Goal: Task Accomplishment & Management: Complete application form

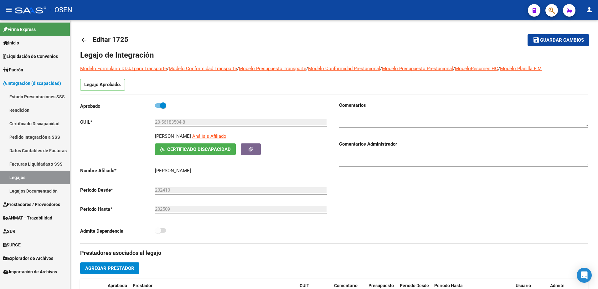
scroll to position [180, 0]
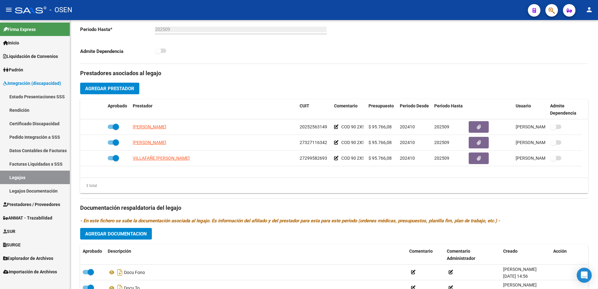
click at [34, 203] on span "Prestadores / Proveedores" at bounding box center [31, 204] width 57 height 7
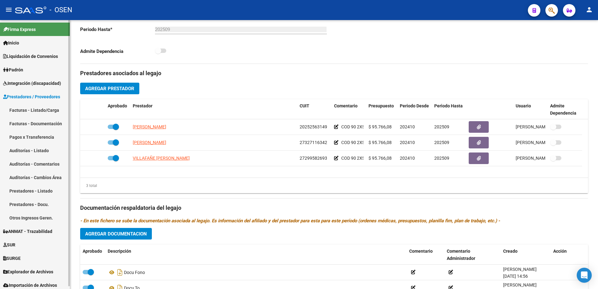
click at [42, 113] on link "Facturas - Listado/Carga" at bounding box center [35, 109] width 70 height 13
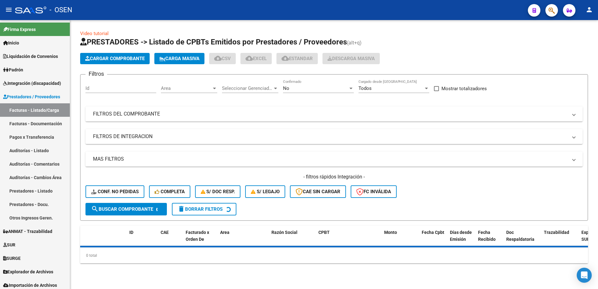
click at [141, 55] on button "Cargar Comprobante" at bounding box center [114, 58] width 69 height 11
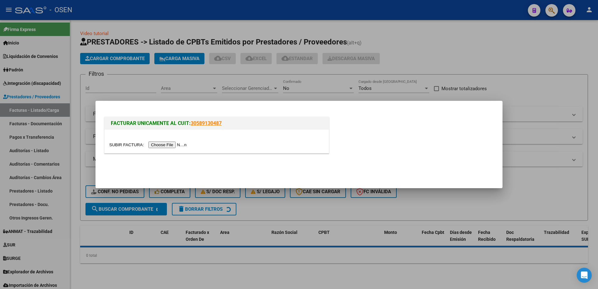
click at [164, 145] on input "file" at bounding box center [148, 144] width 79 height 7
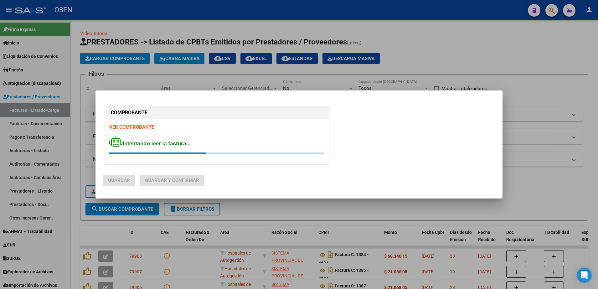
click at [134, 127] on strong "VER COMPROBANTE" at bounding box center [131, 127] width 45 height 6
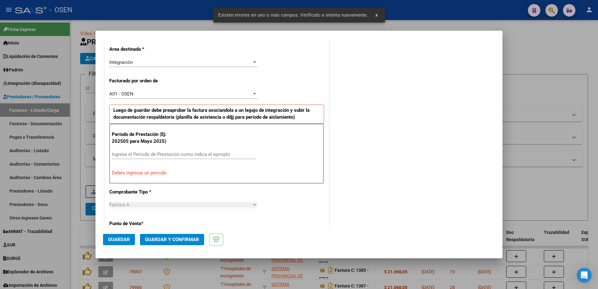
scroll to position [144, 0]
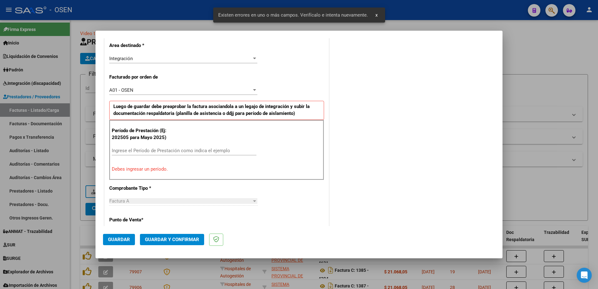
click at [160, 152] on input "Ingrese el Período de Prestación como indica el ejemplo" at bounding box center [184, 151] width 145 height 6
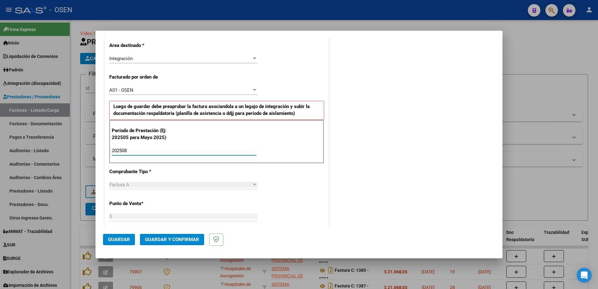
type input "202508"
click at [113, 239] on span "Guardar" at bounding box center [119, 240] width 22 height 6
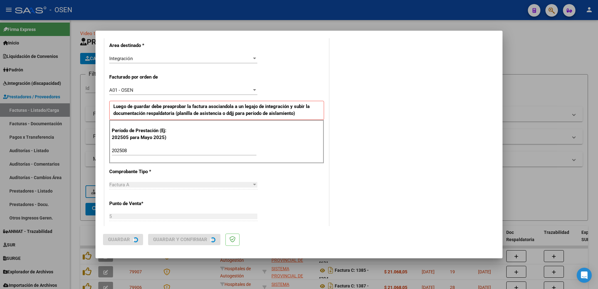
scroll to position [0, 0]
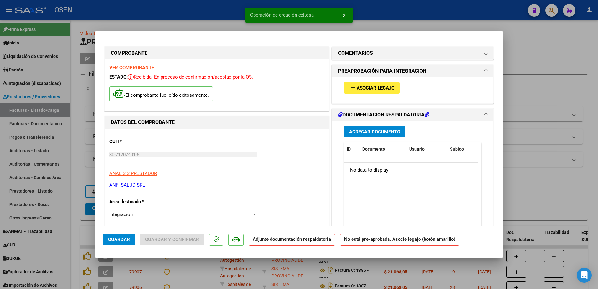
click at [369, 84] on button "add Asociar Legajo" at bounding box center [371, 88] width 55 height 12
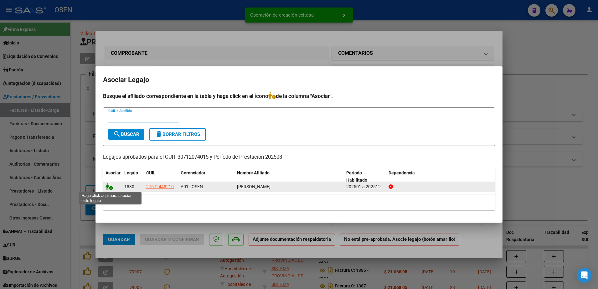
click at [109, 188] on icon at bounding box center [109, 186] width 8 height 7
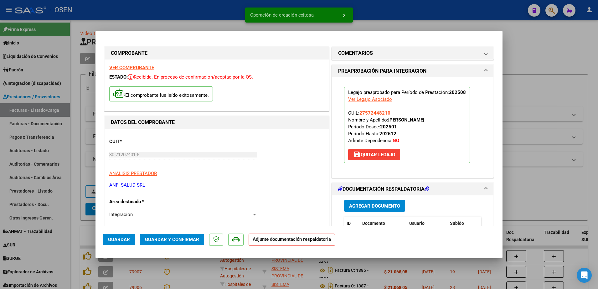
click at [386, 205] on span "Agregar Documento" at bounding box center [374, 206] width 51 height 6
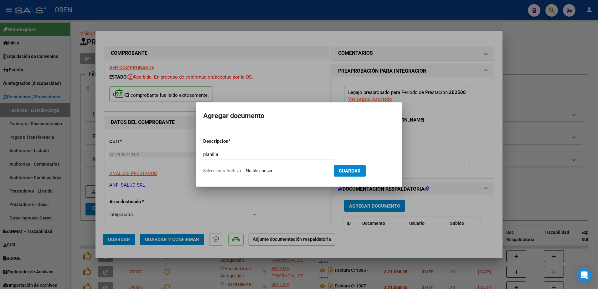
type input "planilla"
click at [246, 168] on input "Seleccionar Archivo" at bounding box center [287, 171] width 83 height 6
type input "C:\fakepath\CRUZ [GEOGRAPHIC_DATA] AGOSTO.pdf"
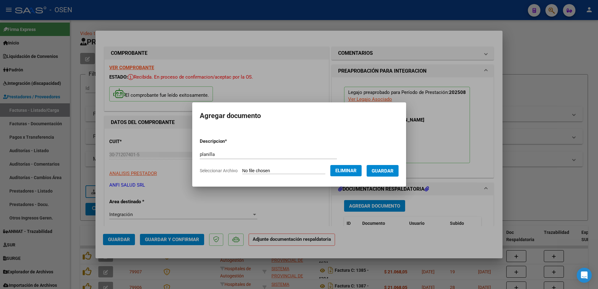
click at [391, 175] on button "Guardar" at bounding box center [382, 171] width 32 height 12
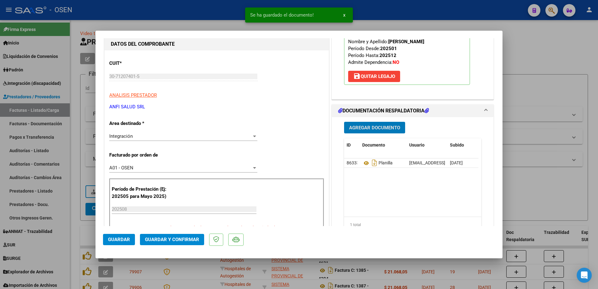
scroll to position [156, 0]
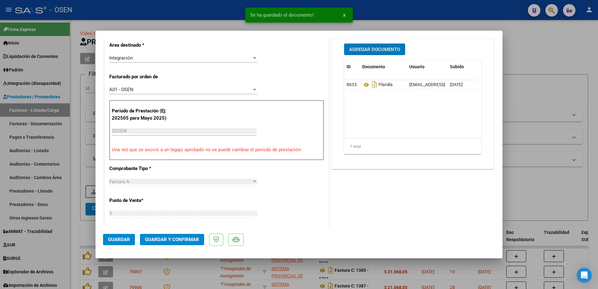
click at [125, 240] on span "Guardar" at bounding box center [119, 240] width 22 height 6
click at [75, 217] on div at bounding box center [299, 144] width 598 height 289
type input "$ 0,00"
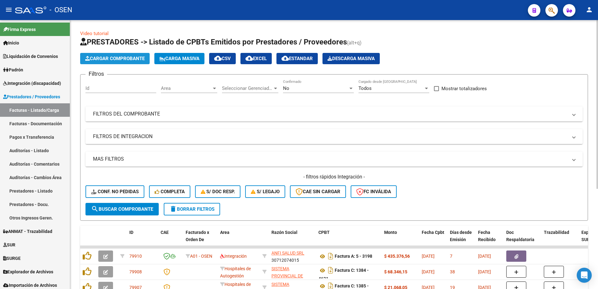
click at [132, 56] on span "Cargar Comprobante" at bounding box center [114, 59] width 59 height 6
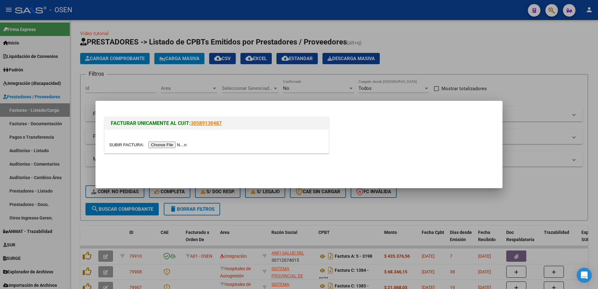
click at [169, 143] on input "file" at bounding box center [148, 144] width 79 height 7
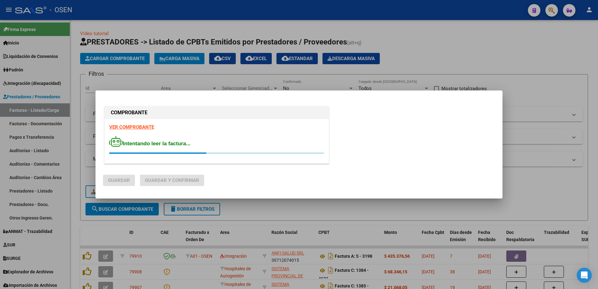
click at [141, 126] on strong "VER COMPROBANTE" at bounding box center [131, 127] width 45 height 6
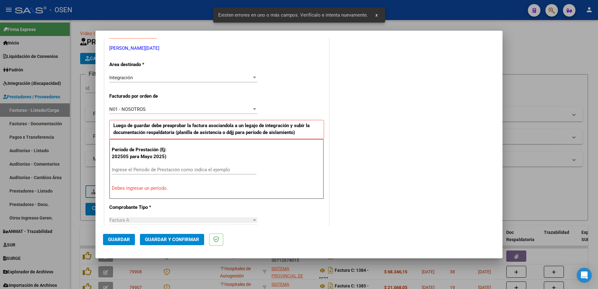
scroll to position [144, 0]
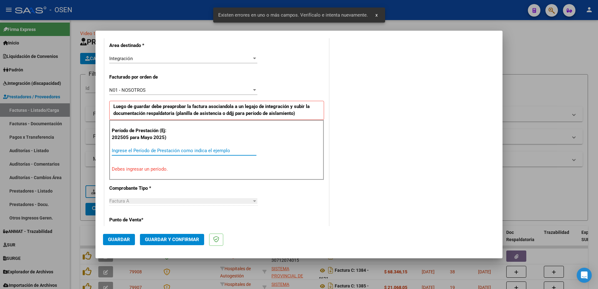
click at [142, 148] on input "Ingrese el Período de Prestación como indica el ejemplo" at bounding box center [184, 151] width 145 height 6
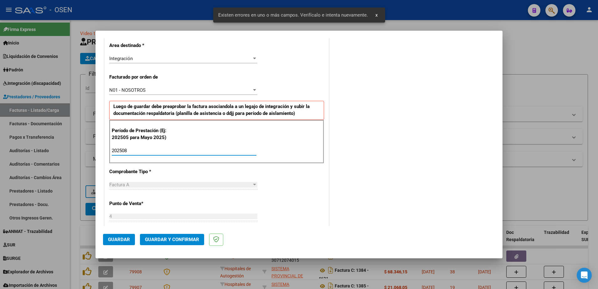
type input "202508"
click at [114, 251] on mat-dialog-container "COMPROBANTE VER COMPROBANTE El comprobante fue leído exitosamente. DATOS DEL CO…" at bounding box center [298, 144] width 407 height 227
click at [115, 241] on span "Guardar" at bounding box center [119, 240] width 22 height 6
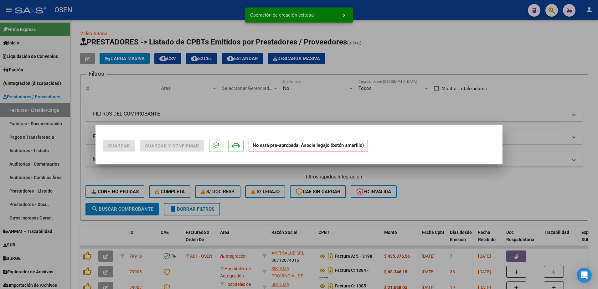
scroll to position [0, 0]
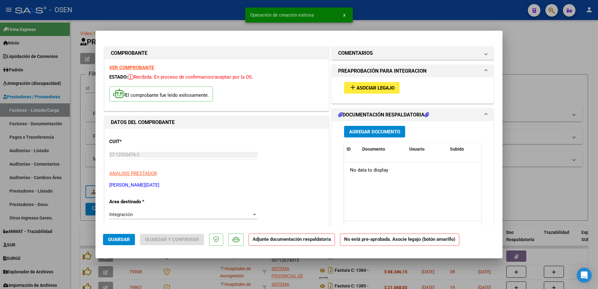
click at [379, 87] on span "Asociar Legajo" at bounding box center [375, 88] width 38 height 6
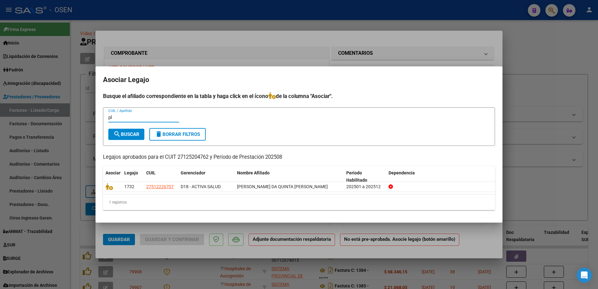
type input "p"
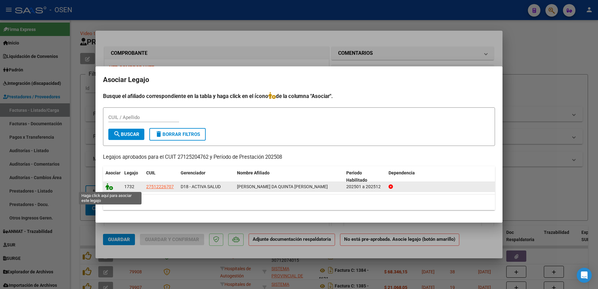
click at [106, 188] on icon at bounding box center [109, 186] width 8 height 7
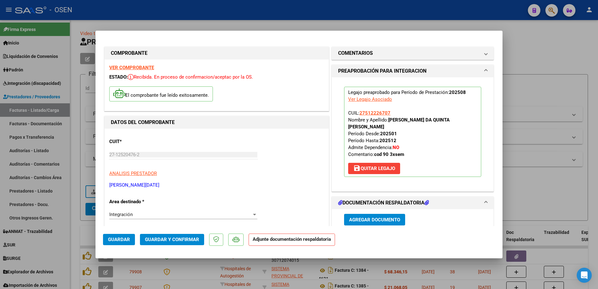
click at [372, 217] on span "Agregar Documento" at bounding box center [374, 220] width 51 height 6
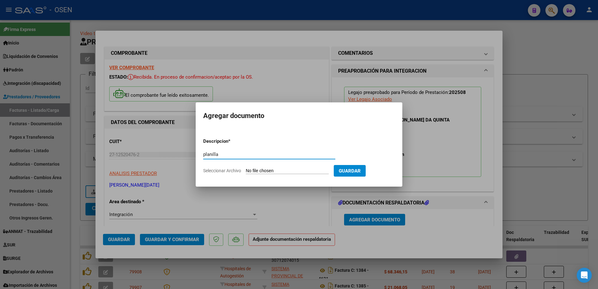
type input "planilla"
click at [246, 168] on input "Seleccionar Archivo" at bounding box center [287, 171] width 83 height 6
type input "C:\fakepath\08-PLANILLA FIRMADA.pdf"
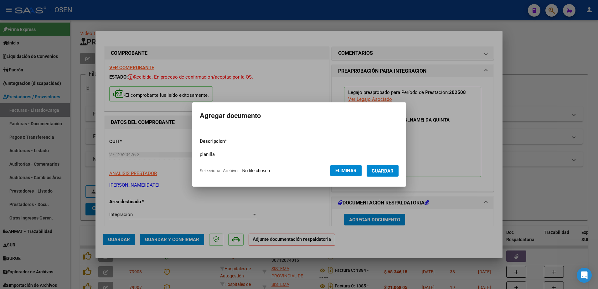
click at [388, 176] on button "Guardar" at bounding box center [382, 171] width 32 height 12
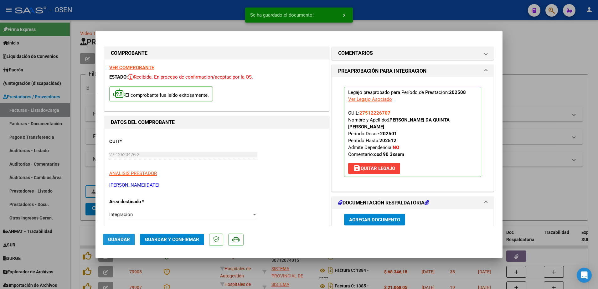
click at [115, 238] on span "Guardar" at bounding box center [119, 240] width 22 height 6
click at [77, 236] on div at bounding box center [299, 144] width 598 height 289
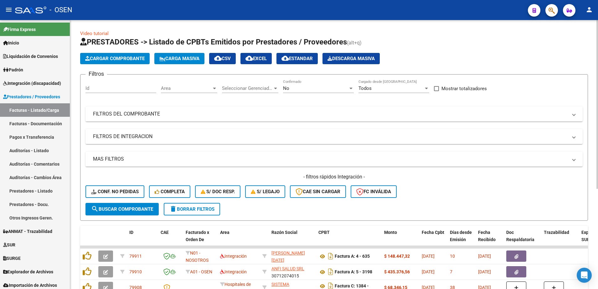
click at [134, 57] on span "Cargar Comprobante" at bounding box center [114, 59] width 59 height 6
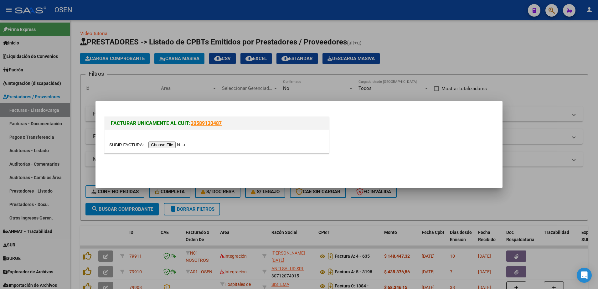
click at [169, 141] on input "file" at bounding box center [148, 144] width 79 height 7
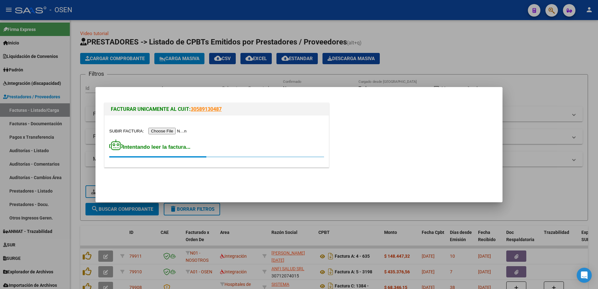
click at [481, 46] on div at bounding box center [299, 144] width 598 height 289
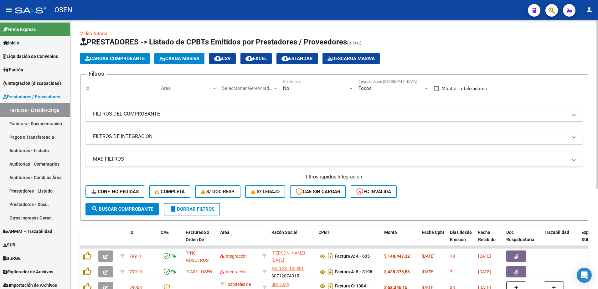
click at [114, 54] on button "Cargar Comprobante" at bounding box center [114, 58] width 69 height 11
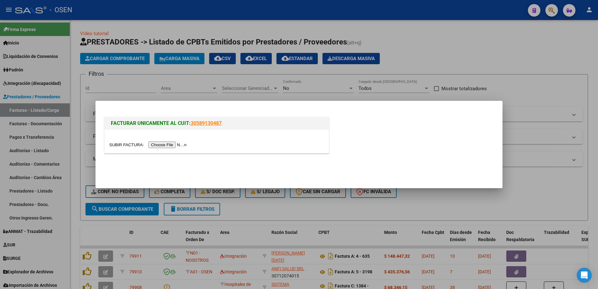
click at [167, 146] on input "file" at bounding box center [148, 144] width 79 height 7
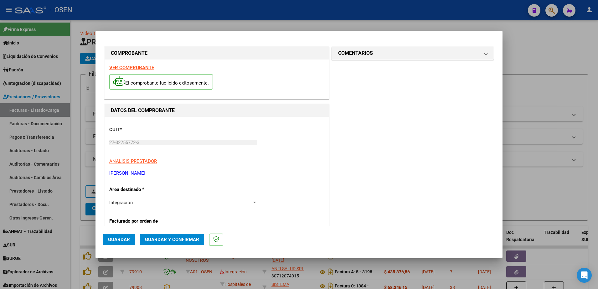
click at [145, 67] on strong "VER COMPROBANTE" at bounding box center [131, 68] width 45 height 6
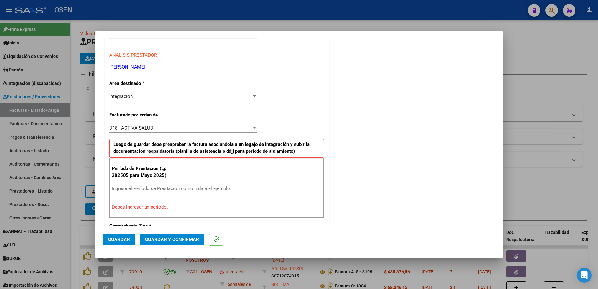
scroll to position [117, 0]
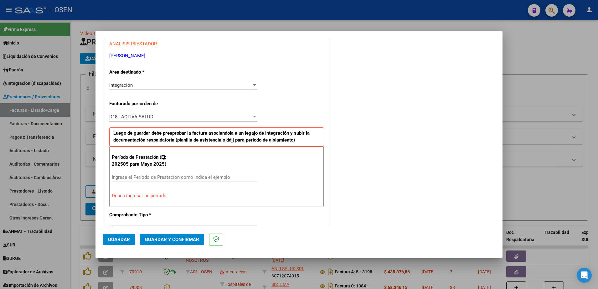
click at [132, 174] on input "Ingrese el Período de Prestación como indica el ejemplo" at bounding box center [184, 177] width 145 height 6
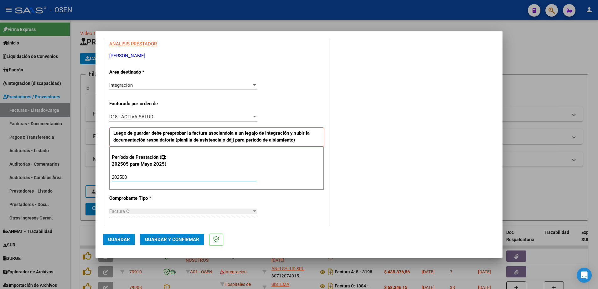
type input "202508"
click at [118, 240] on span "Guardar" at bounding box center [119, 240] width 22 height 6
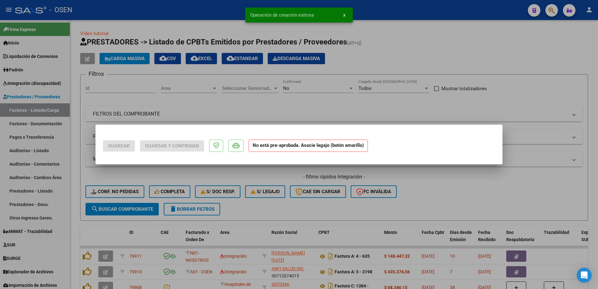
scroll to position [0, 0]
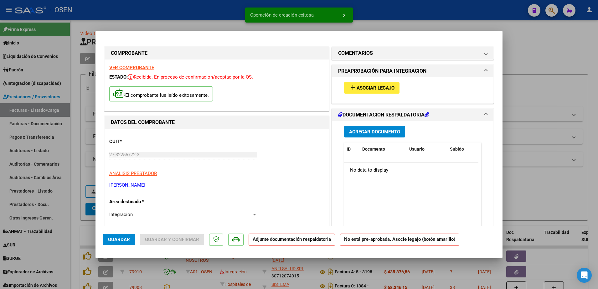
click at [382, 88] on span "Asociar Legajo" at bounding box center [375, 88] width 38 height 6
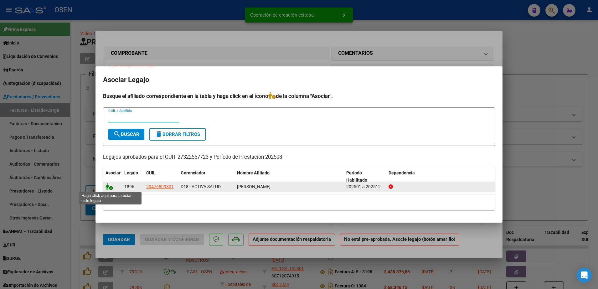
click at [108, 187] on icon at bounding box center [109, 186] width 8 height 7
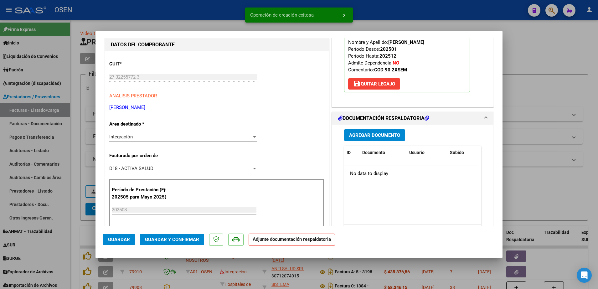
scroll to position [78, 0]
click at [360, 134] on span "Agregar Documento" at bounding box center [374, 135] width 51 height 6
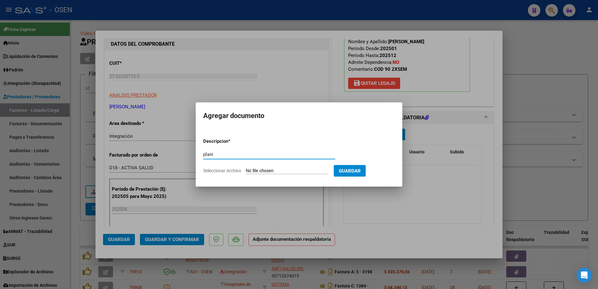
type input "plani"
click at [246, 168] on input "Seleccionar Archivo" at bounding box center [287, 171] width 83 height 6
type input "C:\fakepath\mateo gonzalez a8.pdf"
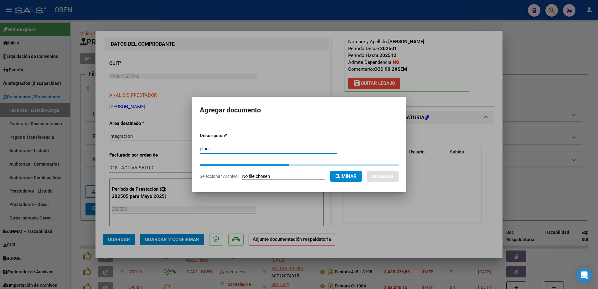
click at [235, 149] on input "plani" at bounding box center [268, 149] width 137 height 6
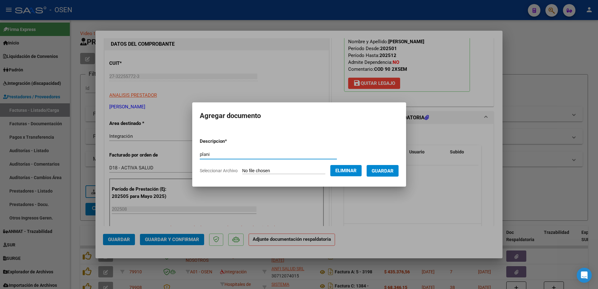
type input "PLANILLA"
click at [380, 171] on span "Guardar" at bounding box center [382, 171] width 22 height 6
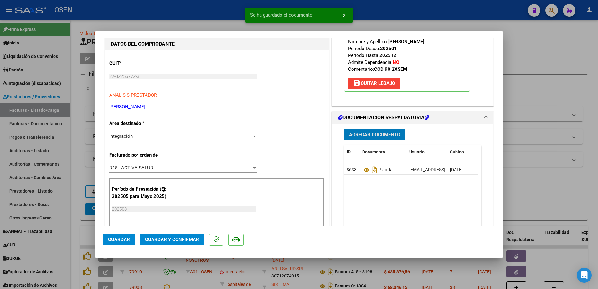
click at [119, 242] on button "Guardar" at bounding box center [119, 239] width 32 height 11
click at [114, 242] on span "Guardar" at bounding box center [119, 240] width 22 height 6
click at [76, 227] on div at bounding box center [299, 144] width 598 height 289
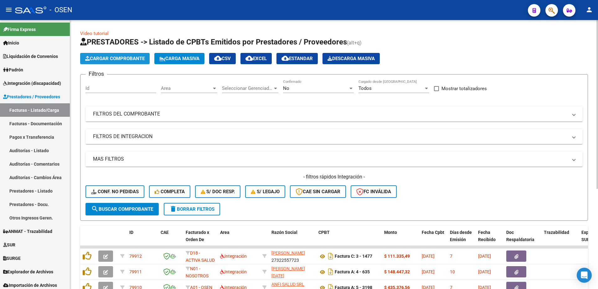
click at [135, 56] on span "Cargar Comprobante" at bounding box center [114, 59] width 59 height 6
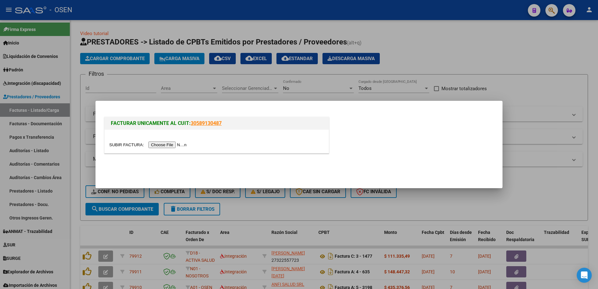
drag, startPoint x: 171, startPoint y: 154, endPoint x: 168, endPoint y: 149, distance: 5.7
click at [170, 152] on div "FACTURAR UNICAMENTE AL CUIT: 30589130487" at bounding box center [216, 134] width 227 height 39
click at [166, 146] on input "file" at bounding box center [148, 144] width 79 height 7
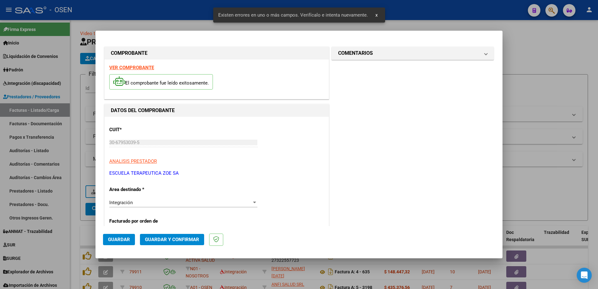
click at [139, 66] on strong "VER COMPROBANTE" at bounding box center [131, 68] width 45 height 6
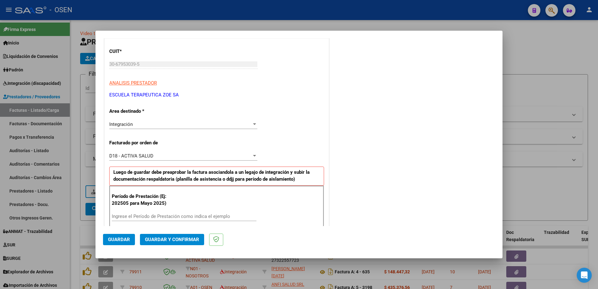
scroll to position [117, 0]
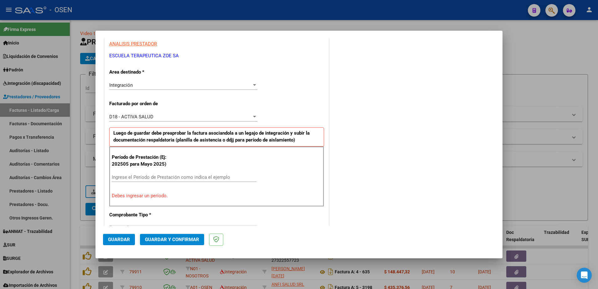
click at [131, 173] on div "Ingrese el Período de Prestación como indica el ejemplo" at bounding box center [184, 176] width 145 height 9
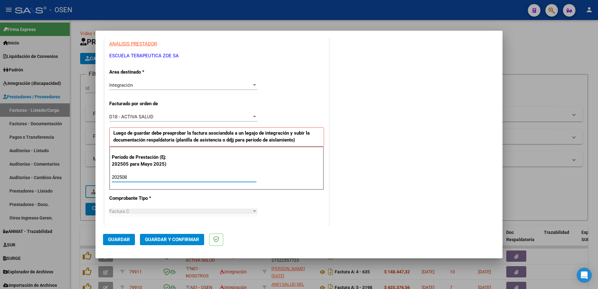
type input "202508"
click at [115, 238] on span "Guardar" at bounding box center [119, 240] width 22 height 6
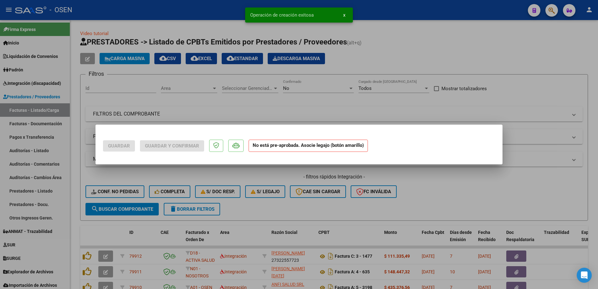
scroll to position [0, 0]
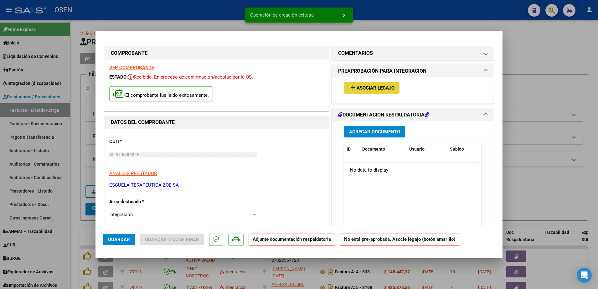
click at [367, 83] on button "add Asociar Legajo" at bounding box center [371, 88] width 55 height 12
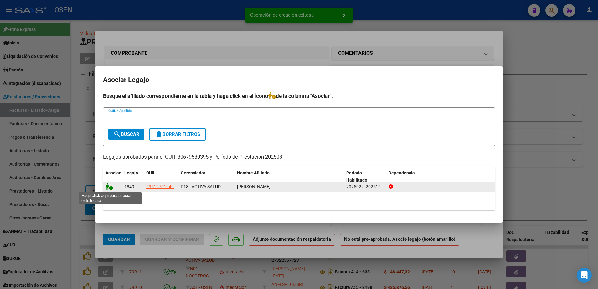
click at [112, 187] on icon at bounding box center [109, 186] width 8 height 7
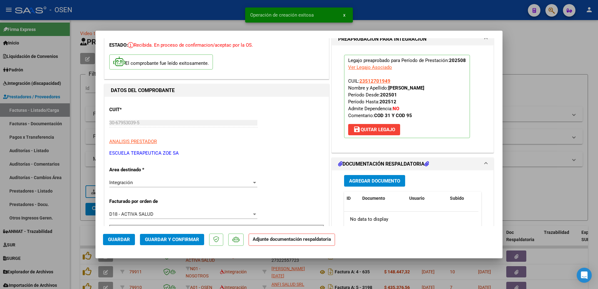
scroll to position [39, 0]
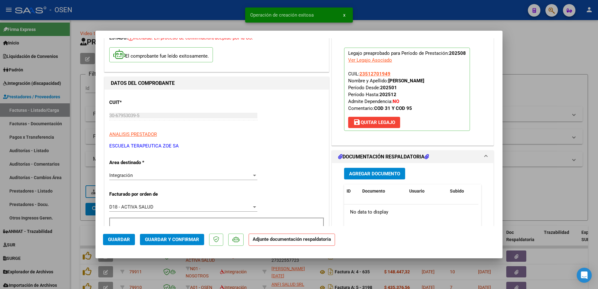
click at [371, 177] on button "Agregar Documento" at bounding box center [374, 174] width 61 height 12
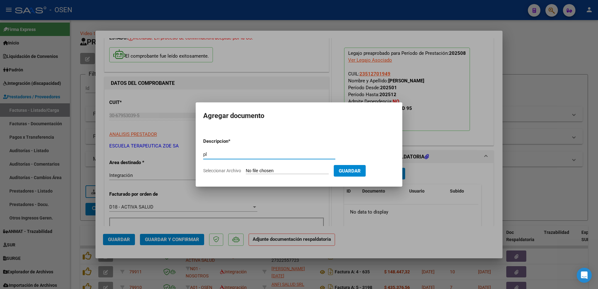
type input "PLANILLA"
click at [263, 169] on input "Seleccionar Archivo" at bounding box center [287, 171] width 83 height 6
type input "C:\fakepath\OSEN YAÑEZ AGO.jpg"
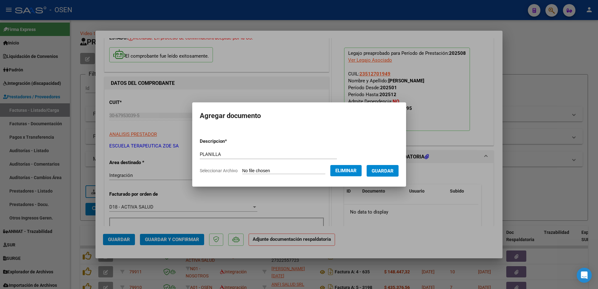
click at [385, 168] on span "Guardar" at bounding box center [382, 171] width 22 height 6
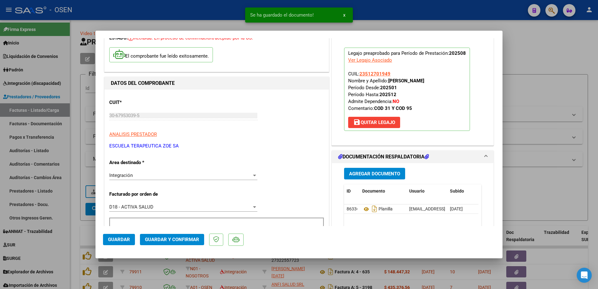
click at [378, 165] on div "Agregar Documento ID Documento Usuario Subido Acción 86336 Planilla tmolina@ose…" at bounding box center [412, 225] width 146 height 125
click at [384, 172] on span "Agregar Documento" at bounding box center [374, 174] width 51 height 6
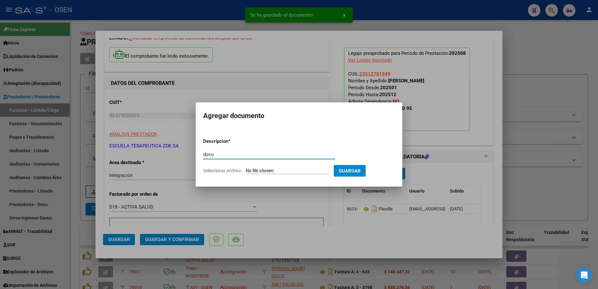
type input "docu"
click at [246, 168] on input "Seleccionar Archivo" at bounding box center [287, 171] width 83 height 6
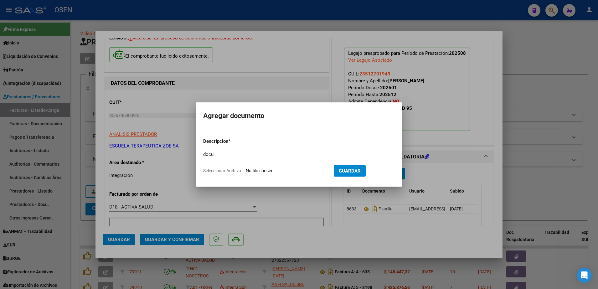
type input "C:\fakepath\OSEN YAÑEZ TOBIAS LEONEL INFO AGO.pdf"
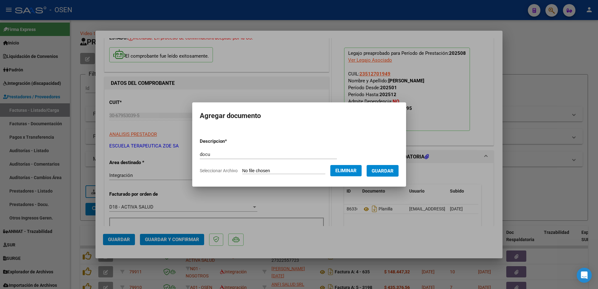
click at [385, 175] on button "Guardar" at bounding box center [382, 171] width 32 height 12
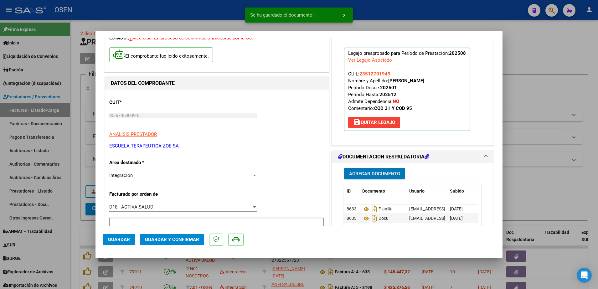
click at [135, 239] on mat-dialog-actions "Guardar Guardar y Confirmar" at bounding box center [299, 238] width 392 height 25
click at [130, 240] on button "Guardar" at bounding box center [119, 239] width 32 height 11
click at [75, 226] on div at bounding box center [299, 144] width 598 height 289
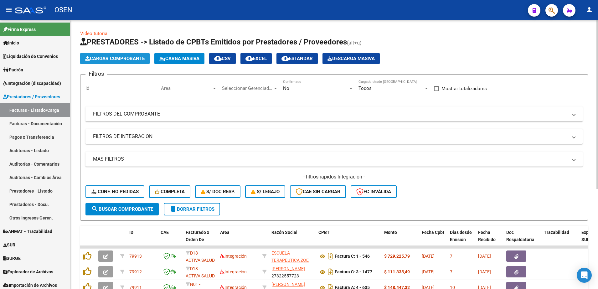
click at [131, 59] on span "Cargar Comprobante" at bounding box center [114, 59] width 59 height 6
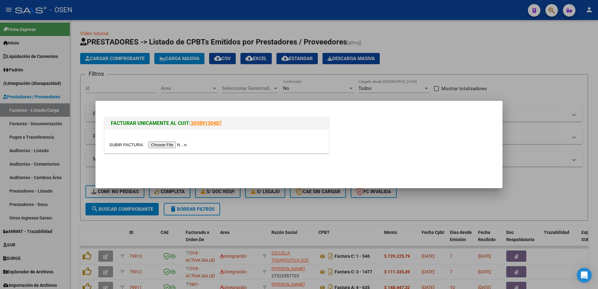
click at [168, 145] on input "file" at bounding box center [148, 144] width 79 height 7
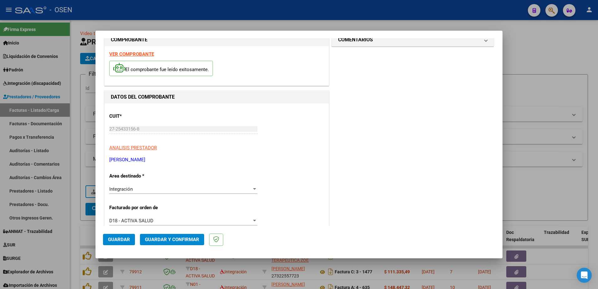
scroll to position [0, 0]
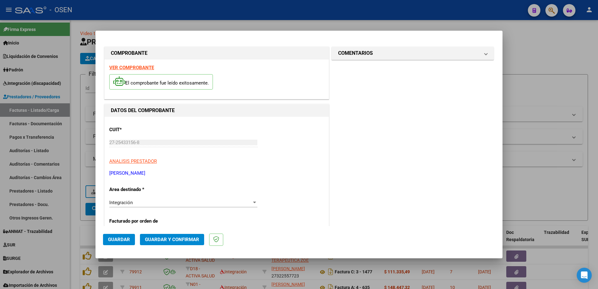
click at [140, 69] on strong "VER COMPROBANTE" at bounding box center [131, 68] width 45 height 6
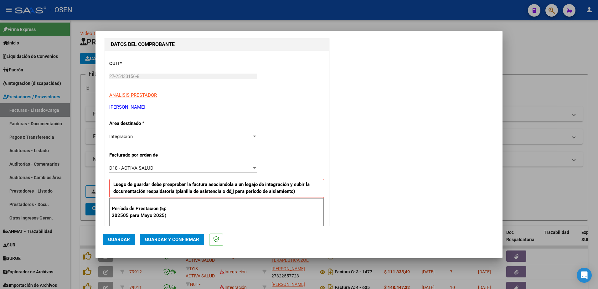
scroll to position [78, 0]
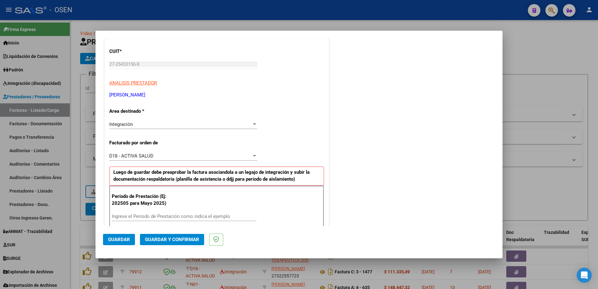
click at [153, 217] on input "Ingrese el Período de Prestación como indica el ejemplo" at bounding box center [184, 216] width 145 height 6
type input "202508"
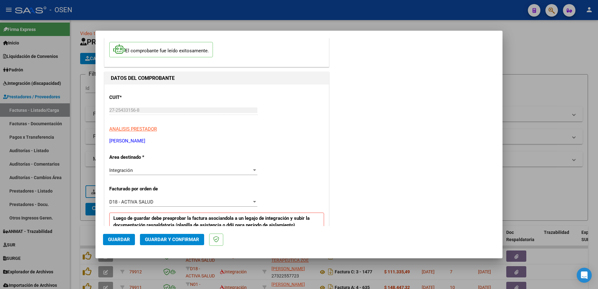
scroll to position [0, 0]
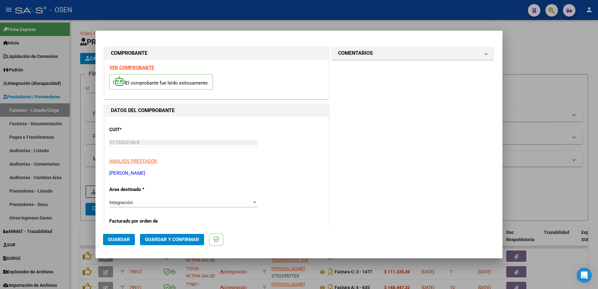
click at [120, 239] on span "Guardar" at bounding box center [119, 240] width 22 height 6
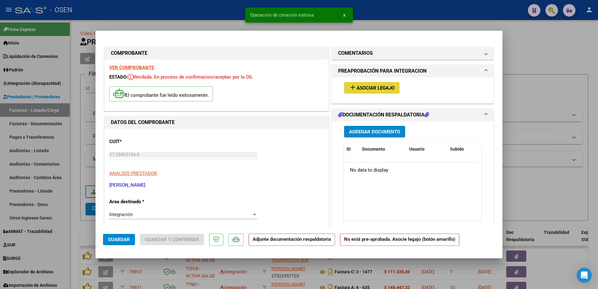
click at [386, 91] on button "add Asociar Legajo" at bounding box center [371, 88] width 55 height 12
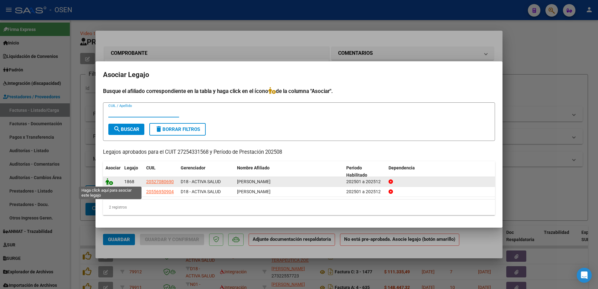
click at [109, 183] on icon at bounding box center [109, 181] width 8 height 7
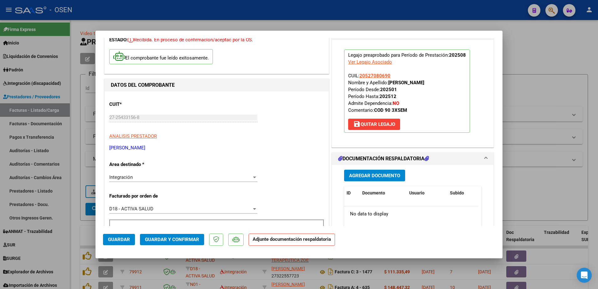
scroll to position [39, 0]
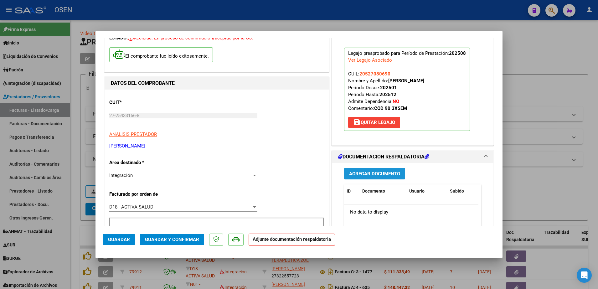
click at [366, 168] on button "Agregar Documento" at bounding box center [374, 174] width 61 height 12
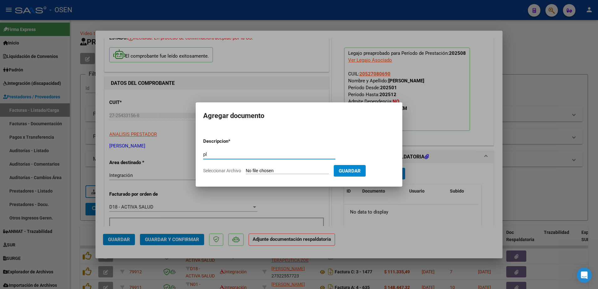
type input "planilla"
click at [253, 170] on input "Seleccionar Archivo" at bounding box center [287, 171] width 83 height 6
type input "C:\fakepath\Ian LEOTTA- ASIS AGOSTO-25 PS.pdf"
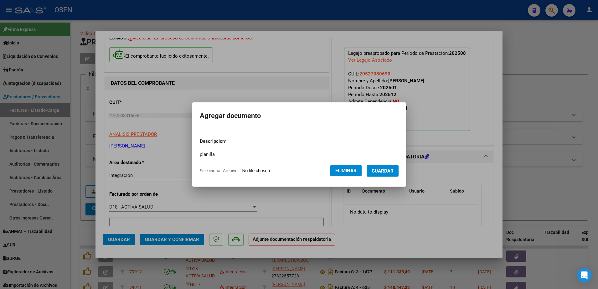
click at [388, 166] on button "Guardar" at bounding box center [382, 171] width 32 height 12
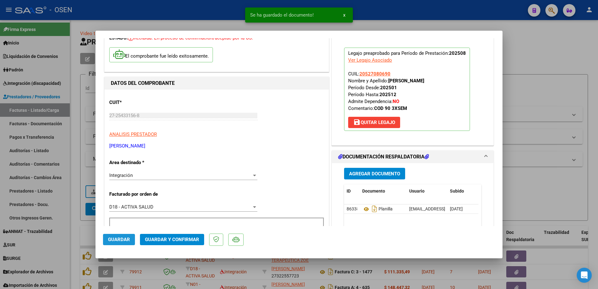
click at [123, 238] on span "Guardar" at bounding box center [119, 240] width 22 height 6
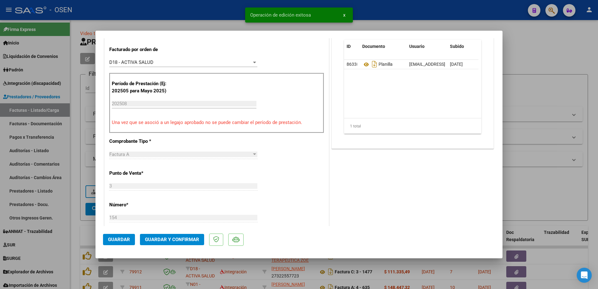
scroll to position [196, 0]
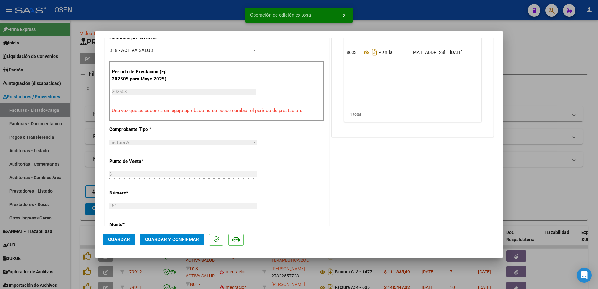
click at [78, 219] on div at bounding box center [299, 144] width 598 height 289
type input "$ 0,00"
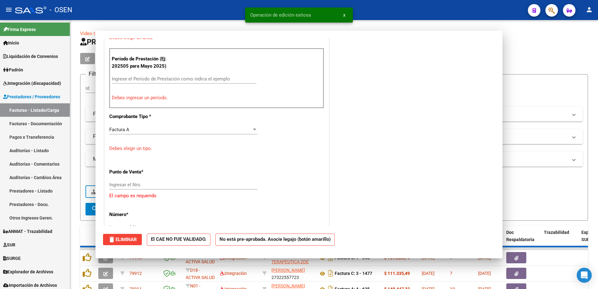
scroll to position [183, 0]
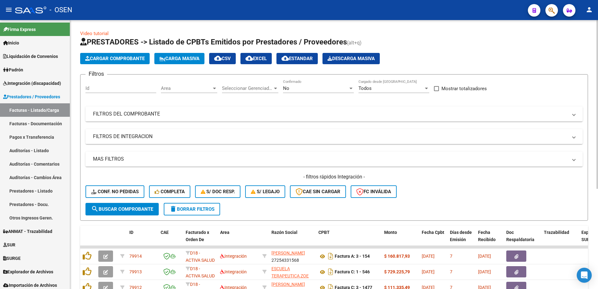
click at [136, 52] on app-list-header "PRESTADORES -> Listado de CPBTs Emitidos por Prestadores / Proveedores (alt+q) …" at bounding box center [334, 129] width 508 height 184
click at [137, 58] on span "Cargar Comprobante" at bounding box center [114, 59] width 59 height 6
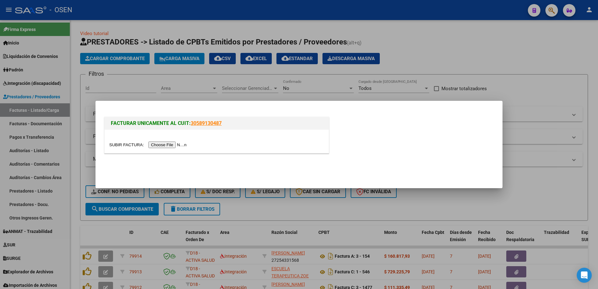
click at [161, 145] on input "file" at bounding box center [148, 144] width 79 height 7
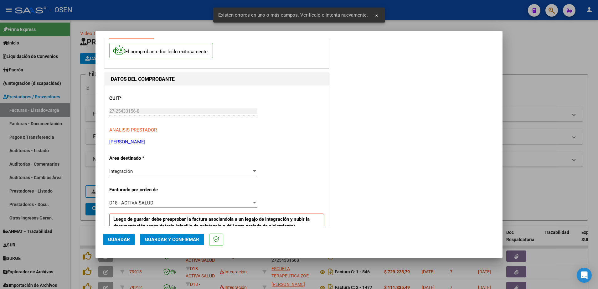
scroll to position [27, 0]
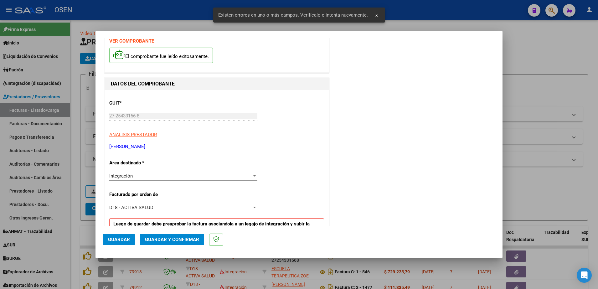
click at [133, 43] on strong "VER COMPROBANTE" at bounding box center [131, 41] width 45 height 6
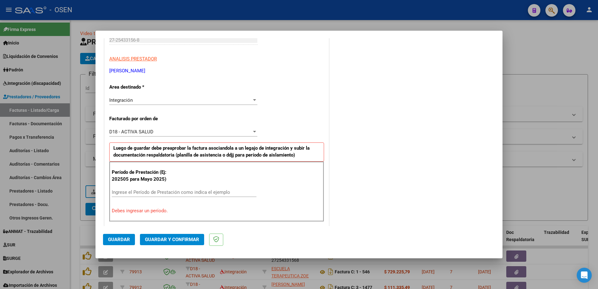
scroll to position [105, 0]
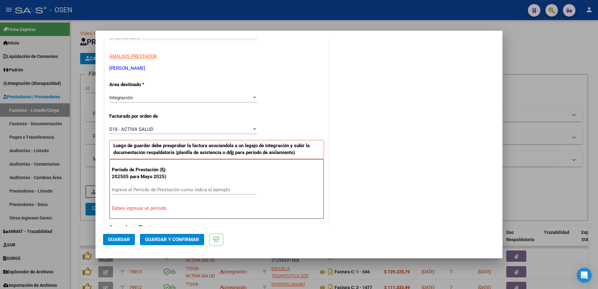
click at [131, 184] on div "Período de Prestación (Ej: 202505 para Mayo 2025) Ingrese el Período de Prestac…" at bounding box center [216, 189] width 215 height 60
click at [129, 190] on input "Ingrese el Período de Prestación como indica el ejemplo" at bounding box center [184, 190] width 145 height 6
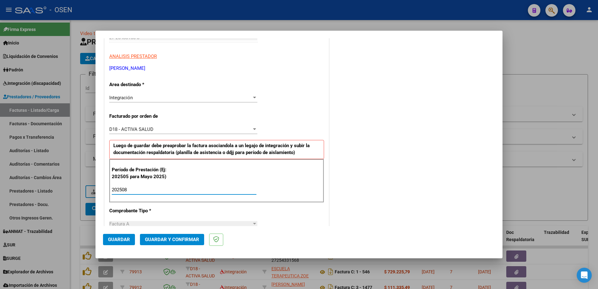
type input "202508"
click at [119, 242] on span "Guardar" at bounding box center [119, 240] width 22 height 6
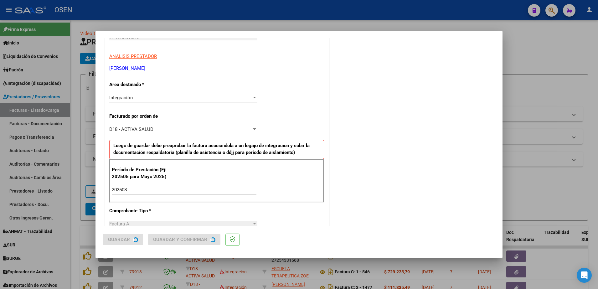
scroll to position [0, 0]
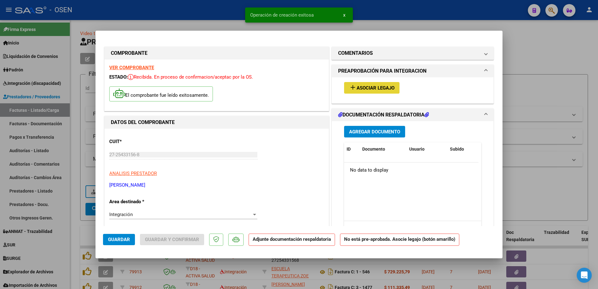
click at [364, 88] on span "Asociar Legajo" at bounding box center [375, 88] width 38 height 6
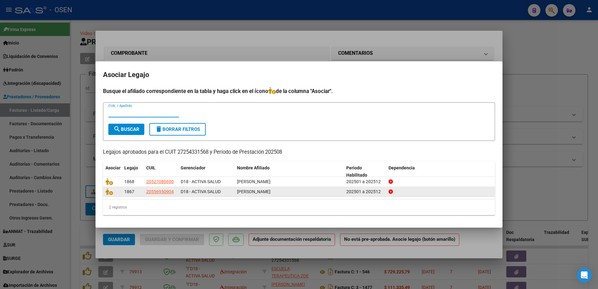
click at [104, 193] on datatable-body-cell at bounding box center [112, 192] width 19 height 10
click at [113, 189] on icon at bounding box center [109, 191] width 8 height 7
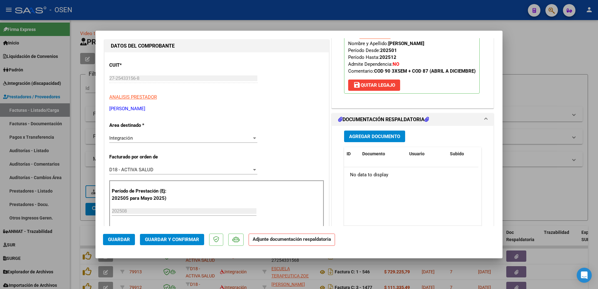
scroll to position [78, 0]
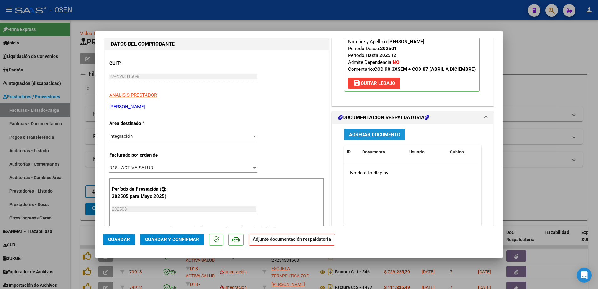
click at [361, 135] on div "Agregar Documento ID Documento Usuario Subido Acción No data to display 0 total…" at bounding box center [412, 186] width 146 height 125
click at [387, 137] on span "Agregar Documento" at bounding box center [374, 135] width 51 height 6
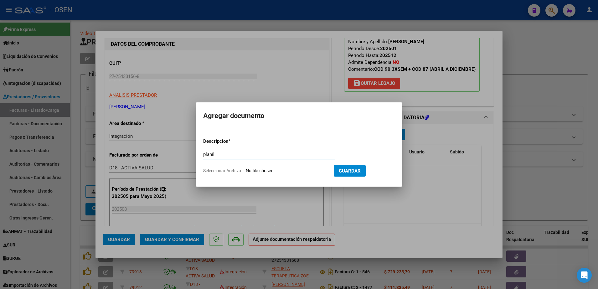
type input "PLANILLA"
click at [263, 170] on input "Seleccionar Archivo" at bounding box center [287, 171] width 83 height 6
type input "C:\fakepath\Tobias LEOTTA-ASIS AGOSTO-25 PS.pdf"
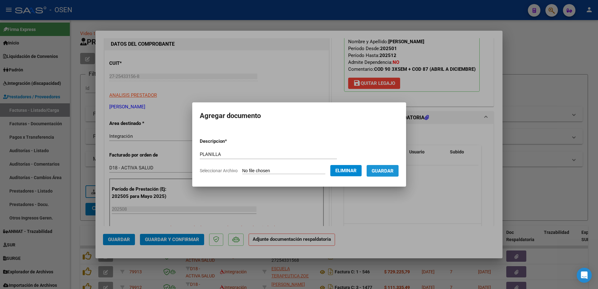
click at [385, 170] on span "Guardar" at bounding box center [382, 171] width 22 height 6
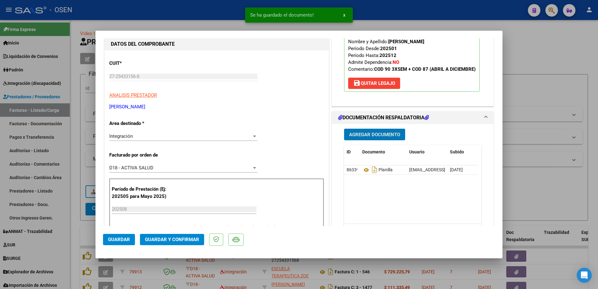
click at [121, 241] on span "Guardar" at bounding box center [119, 240] width 22 height 6
click at [73, 230] on div at bounding box center [299, 144] width 598 height 289
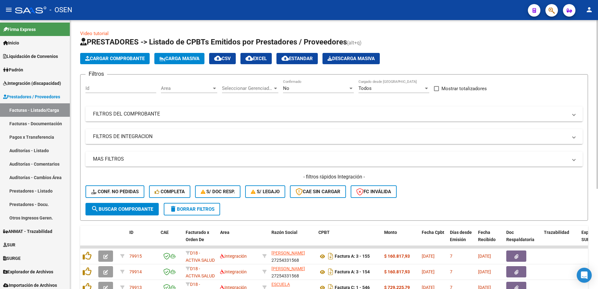
click at [138, 62] on button "Cargar Comprobante" at bounding box center [114, 58] width 69 height 11
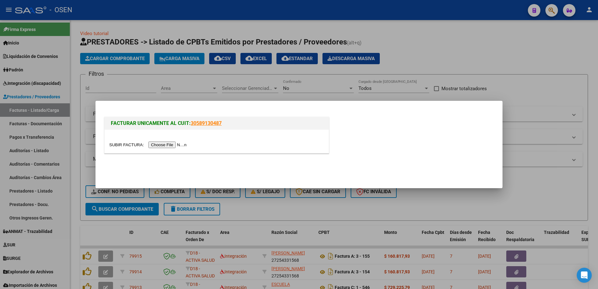
click at [162, 145] on input "file" at bounding box center [148, 144] width 79 height 7
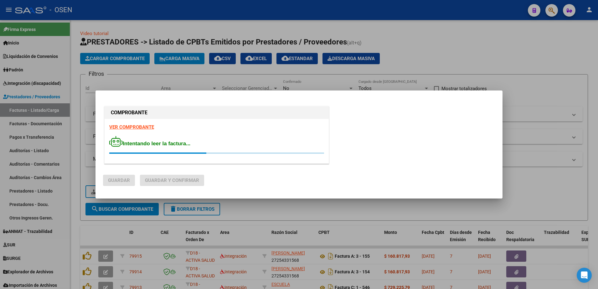
click at [131, 127] on strong "VER COMPROBANTE" at bounding box center [131, 127] width 45 height 6
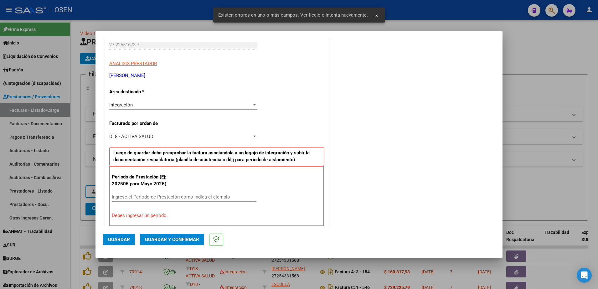
scroll to position [144, 0]
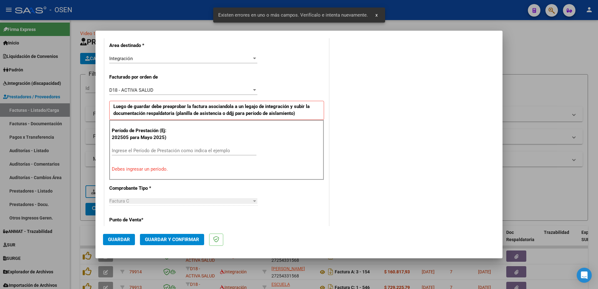
click at [157, 152] on input "Ingrese el Período de Prestación como indica el ejemplo" at bounding box center [184, 151] width 145 height 6
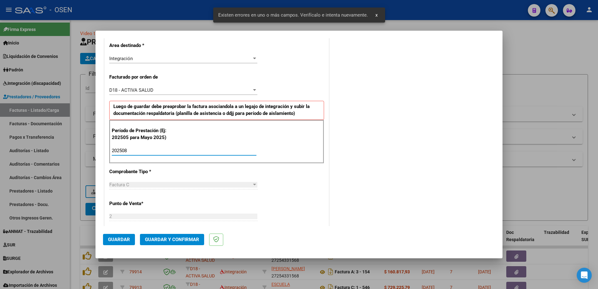
type input "202508"
click at [122, 242] on button "Guardar" at bounding box center [119, 239] width 32 height 11
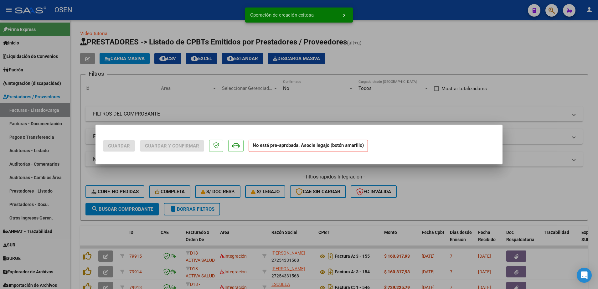
scroll to position [0, 0]
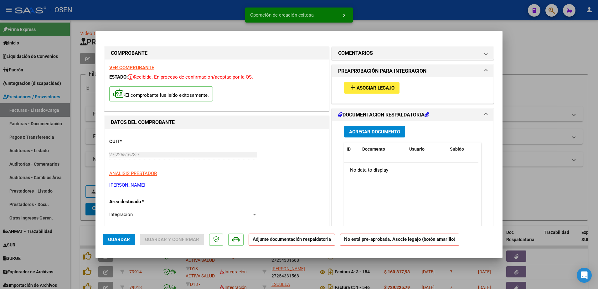
click at [384, 88] on span "Asociar Legajo" at bounding box center [375, 88] width 38 height 6
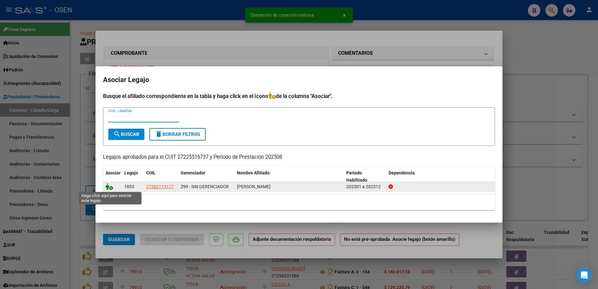
click at [109, 185] on icon at bounding box center [109, 186] width 8 height 7
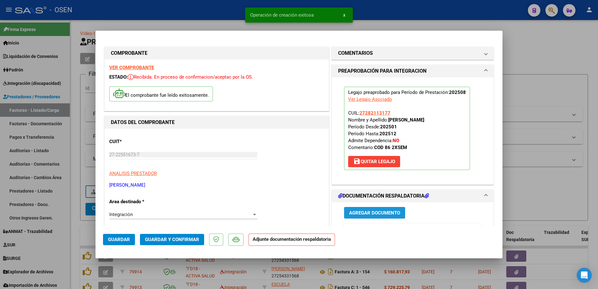
click at [375, 210] on span "Agregar Documento" at bounding box center [374, 213] width 51 height 6
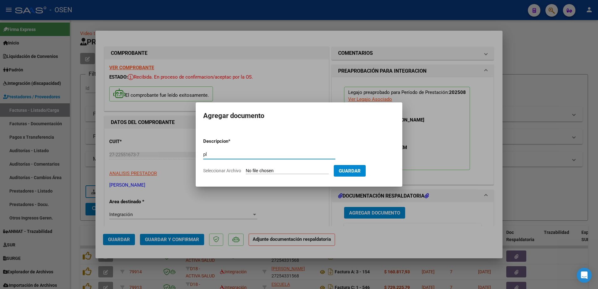
type input "PLANILLA"
click at [255, 171] on input "Seleccionar Archivo" at bounding box center [287, 171] width 83 height 6
type input "C:\fakepath\Asistencia Agosto.pdf"
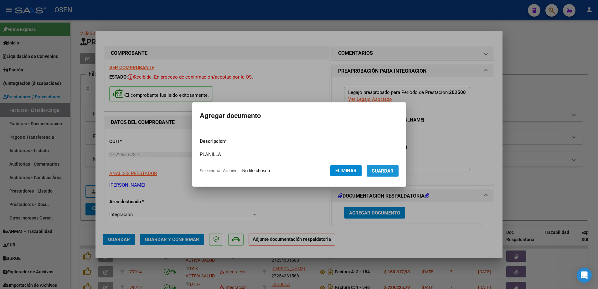
click at [386, 176] on button "Guardar" at bounding box center [382, 171] width 32 height 12
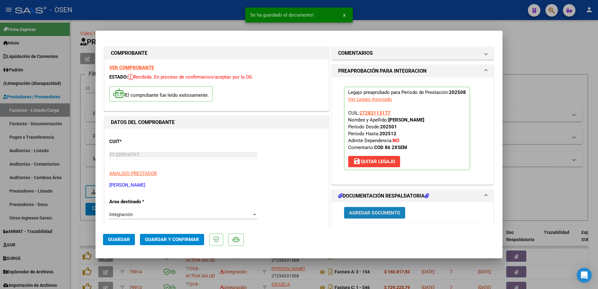
click at [376, 213] on span "Agregar Documento" at bounding box center [374, 213] width 51 height 6
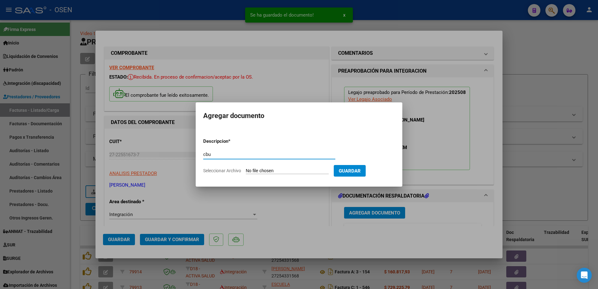
type input "cbu"
click at [284, 171] on input "Seleccionar Archivo" at bounding box center [287, 171] width 83 height 6
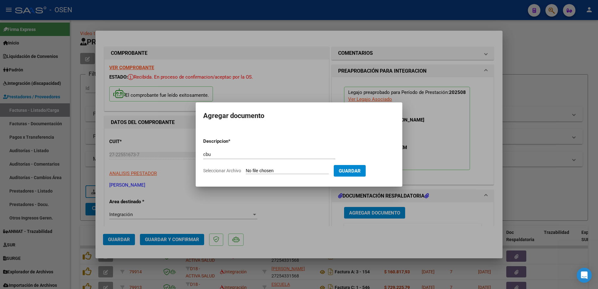
type input "C:\fakepath\CBU Banco Francés.doc"
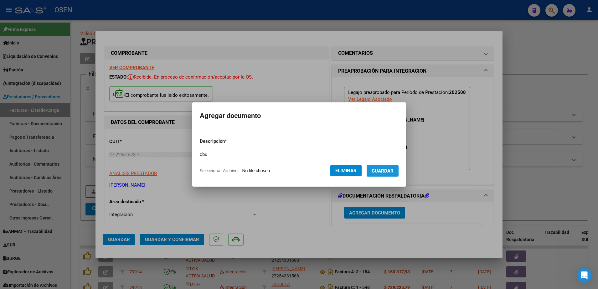
click at [387, 174] on button "Guardar" at bounding box center [382, 171] width 32 height 12
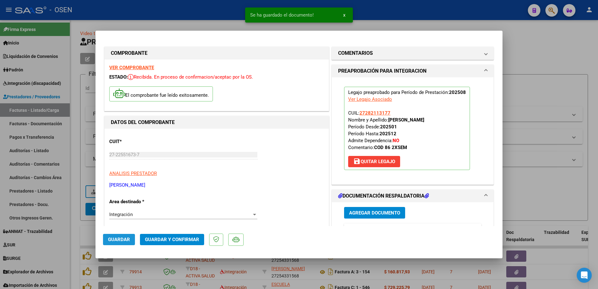
click at [119, 240] on span "Guardar" at bounding box center [119, 240] width 22 height 6
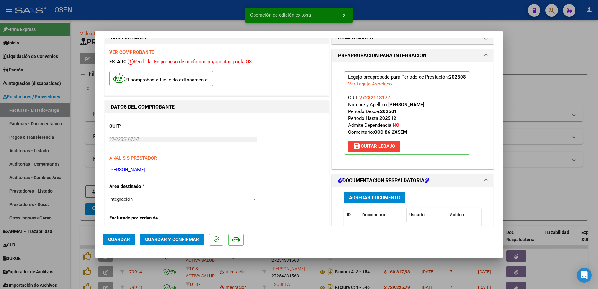
scroll to position [78, 0]
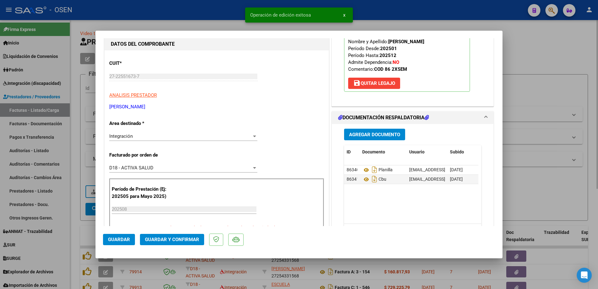
drag, startPoint x: 72, startPoint y: 243, endPoint x: 75, endPoint y: 243, distance: 3.4
click at [73, 243] on div at bounding box center [299, 144] width 598 height 289
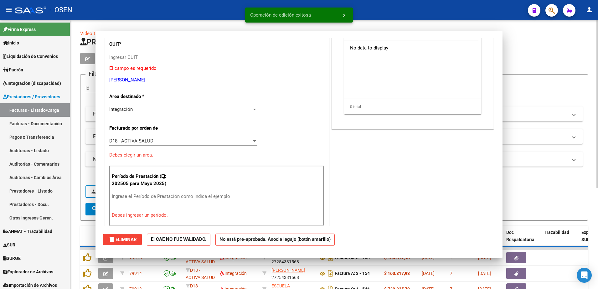
scroll to position [0, 0]
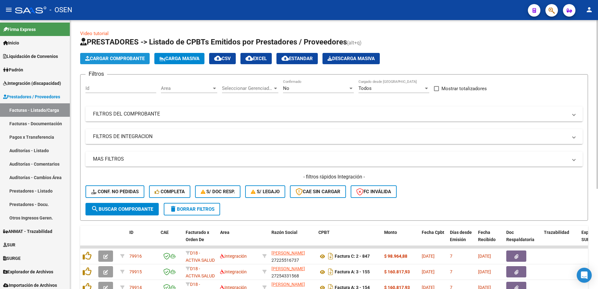
click at [140, 54] on button "Cargar Comprobante" at bounding box center [114, 58] width 69 height 11
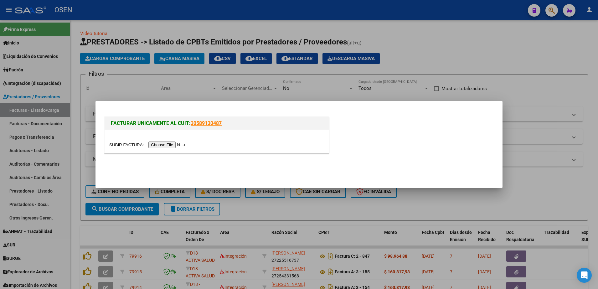
click at [168, 152] on div at bounding box center [217, 141] width 224 height 23
click at [164, 147] on input "file" at bounding box center [148, 144] width 79 height 7
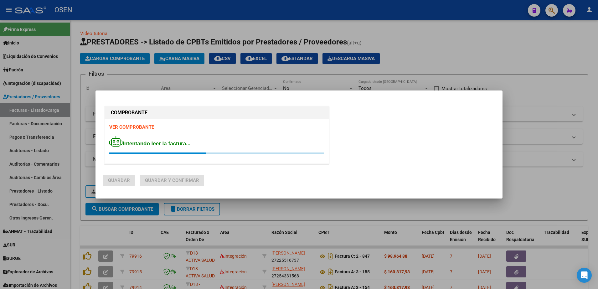
click at [135, 127] on strong "VER COMPROBANTE" at bounding box center [131, 127] width 45 height 6
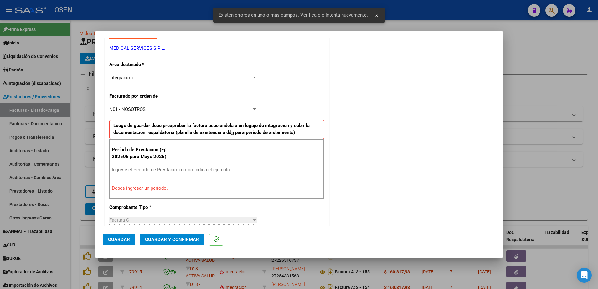
scroll to position [144, 0]
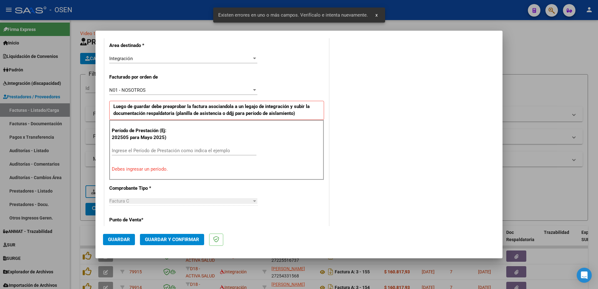
click at [167, 151] on input "Ingrese el Período de Prestación como indica el ejemplo" at bounding box center [184, 151] width 145 height 6
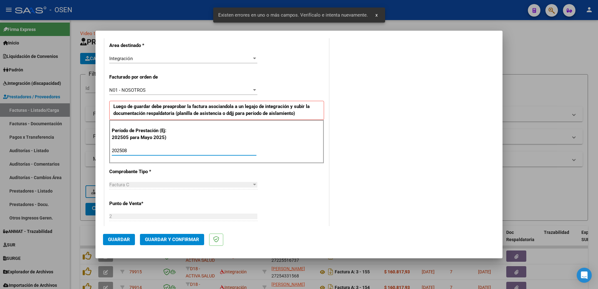
type input "202508"
click at [122, 242] on span "Guardar" at bounding box center [119, 240] width 22 height 6
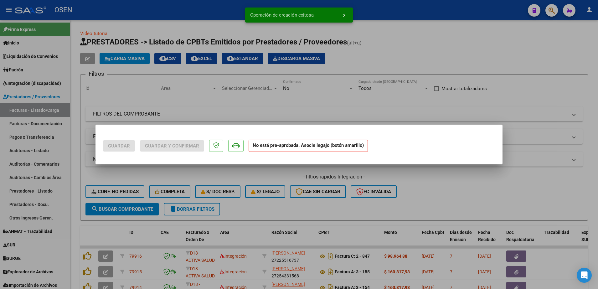
scroll to position [0, 0]
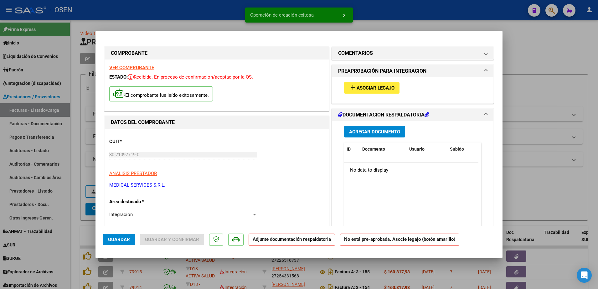
click at [383, 89] on span "Asociar Legajo" at bounding box center [375, 88] width 38 height 6
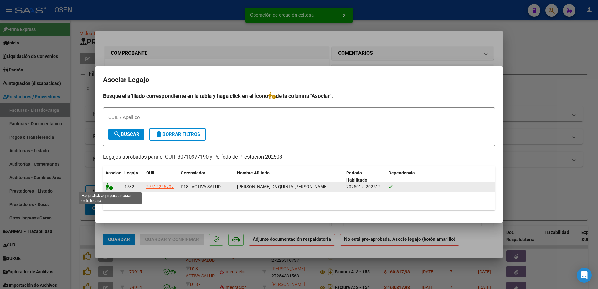
click at [111, 187] on icon at bounding box center [109, 186] width 8 height 7
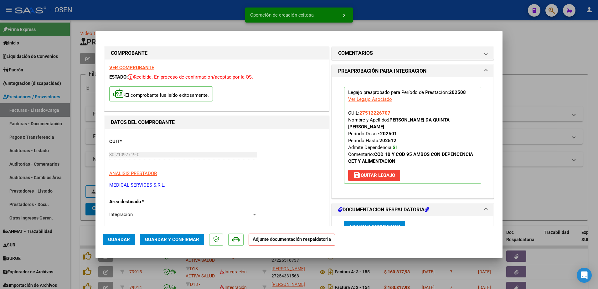
scroll to position [78, 0]
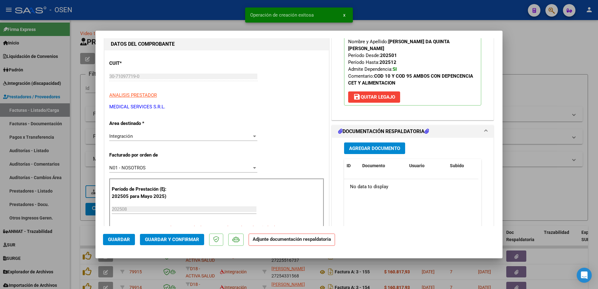
click at [376, 146] on span "Agregar Documento" at bounding box center [374, 149] width 51 height 6
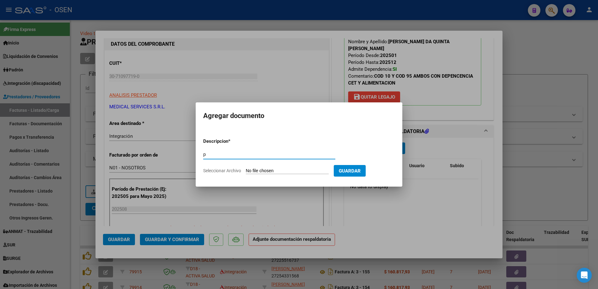
type input "planilla"
click at [266, 171] on input "Seleccionar Archivo" at bounding box center [287, 171] width 83 height 6
type input "C:\fakepath\asistencia agosto - Alves da Quinta.pdf"
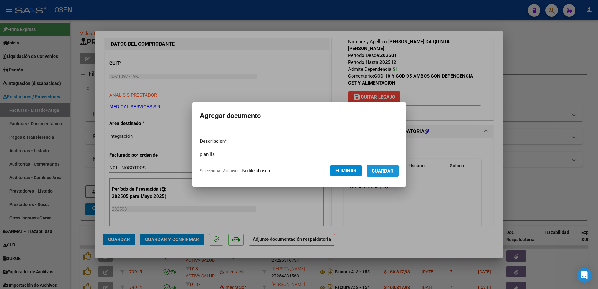
click at [385, 174] on button "Guardar" at bounding box center [382, 171] width 32 height 12
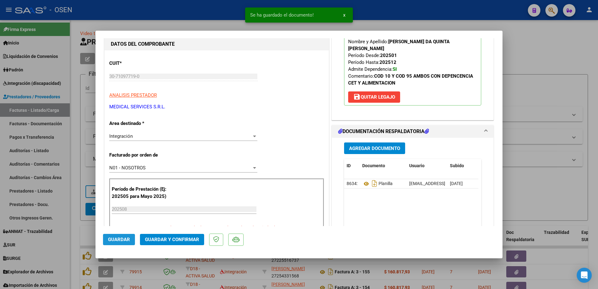
click at [124, 237] on span "Guardar" at bounding box center [119, 240] width 22 height 6
click at [72, 226] on div at bounding box center [299, 144] width 598 height 289
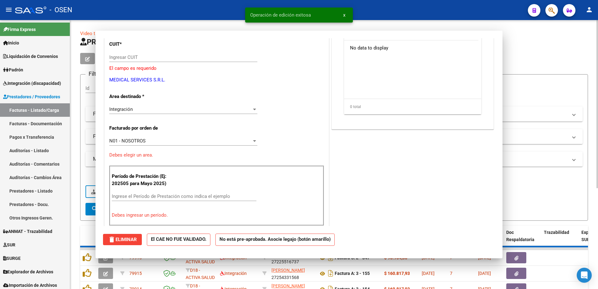
scroll to position [0, 0]
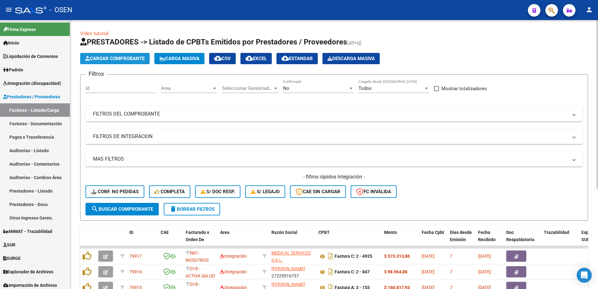
click at [140, 59] on span "Cargar Comprobante" at bounding box center [114, 59] width 59 height 6
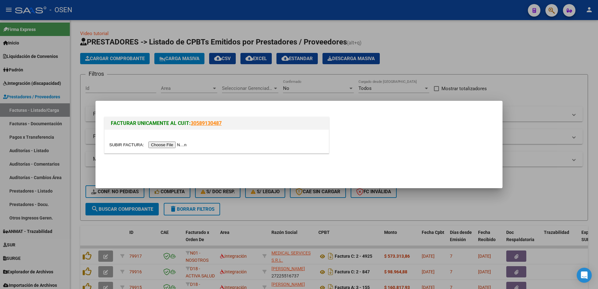
click at [169, 146] on input "file" at bounding box center [148, 144] width 79 height 7
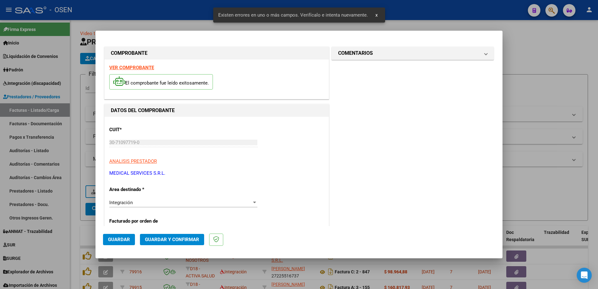
click at [143, 69] on strong "VER COMPROBANTE" at bounding box center [131, 68] width 45 height 6
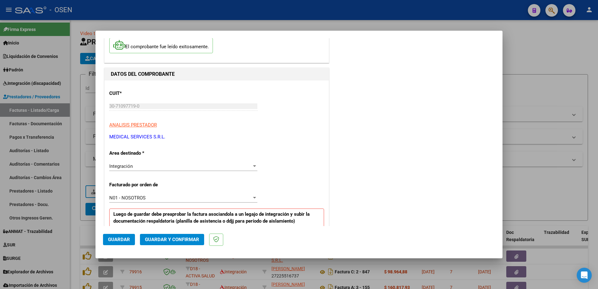
scroll to position [117, 0]
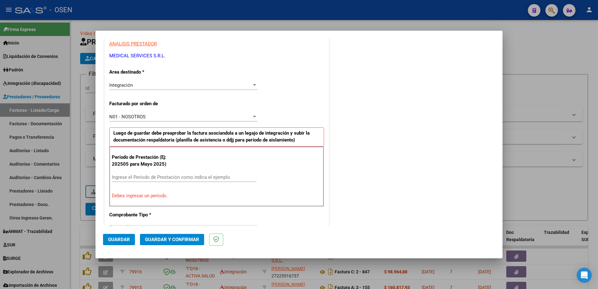
click at [156, 179] on input "Ingrese el Período de Prestación como indica el ejemplo" at bounding box center [184, 177] width 145 height 6
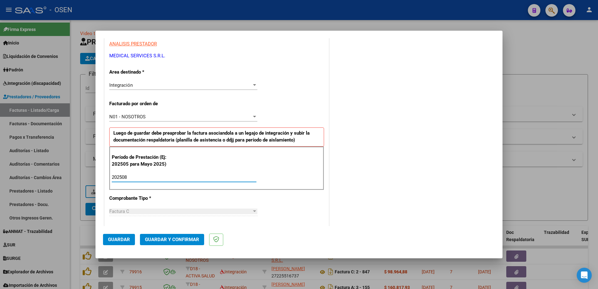
type input "202508"
click at [118, 240] on span "Guardar" at bounding box center [119, 240] width 22 height 6
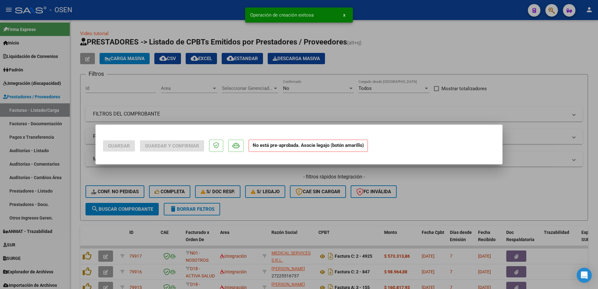
scroll to position [0, 0]
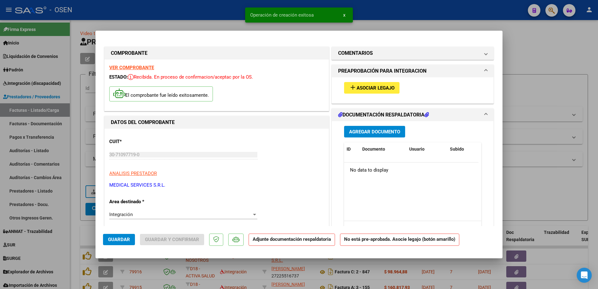
click at [382, 92] on button "add Asociar Legajo" at bounding box center [371, 88] width 55 height 12
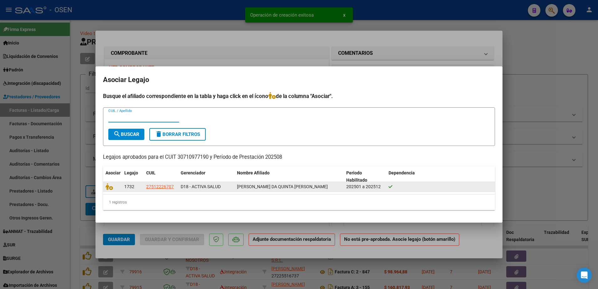
click at [105, 187] on datatable-body-cell at bounding box center [112, 187] width 19 height 10
click at [107, 187] on icon at bounding box center [109, 186] width 8 height 7
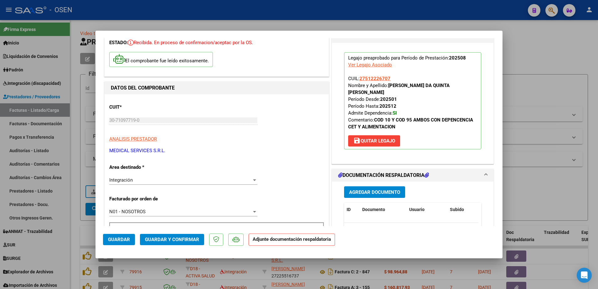
scroll to position [39, 0]
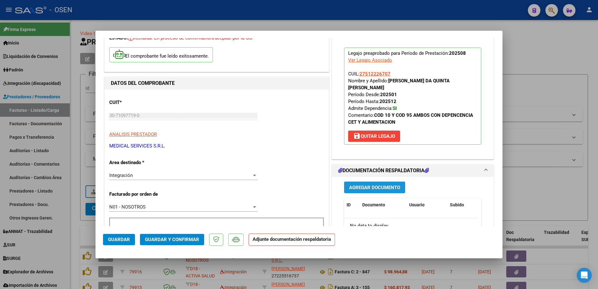
click at [376, 185] on span "Agregar Documento" at bounding box center [374, 188] width 51 height 6
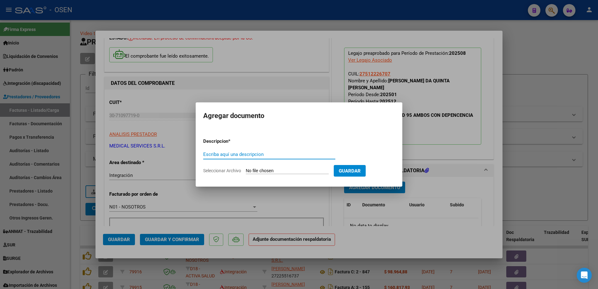
click at [288, 157] on div "Escriba aquí una descripcion" at bounding box center [269, 154] width 132 height 9
type input "planilla"
click at [246, 168] on input "Seleccionar Archivo" at bounding box center [287, 171] width 83 height 6
type input "C:\fakepath\asistencia agosto - Alves da Quinta.pdf"
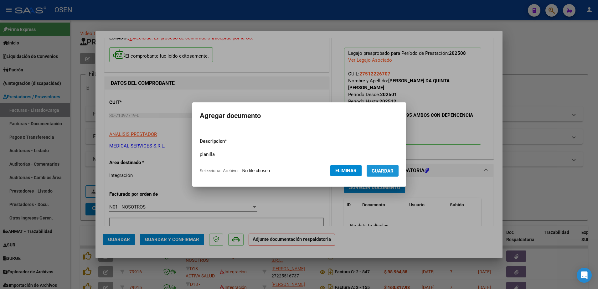
click at [386, 175] on button "Guardar" at bounding box center [382, 171] width 32 height 12
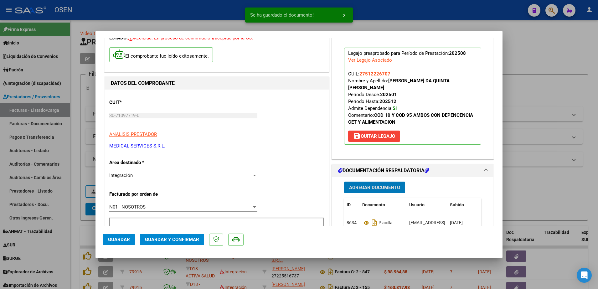
click at [118, 237] on span "Guardar" at bounding box center [119, 240] width 22 height 6
click at [75, 233] on div at bounding box center [299, 144] width 598 height 289
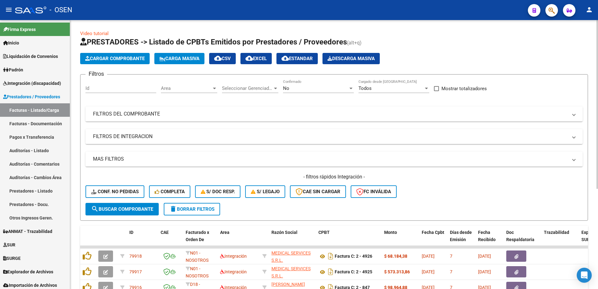
click at [128, 57] on span "Cargar Comprobante" at bounding box center [114, 59] width 59 height 6
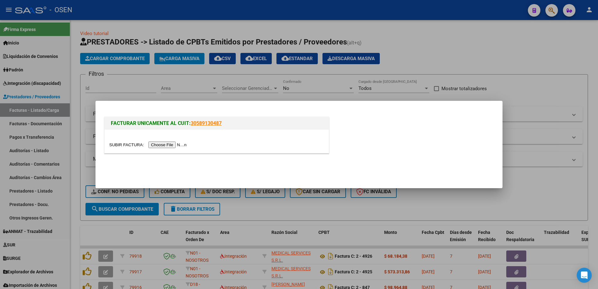
click at [165, 147] on input "file" at bounding box center [148, 144] width 79 height 7
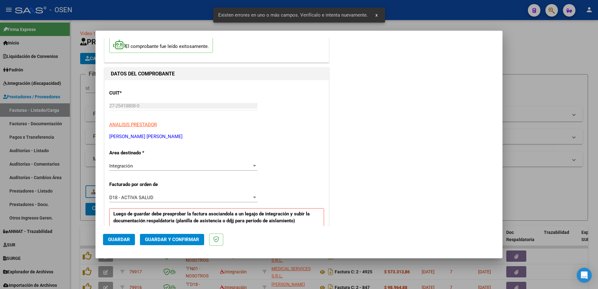
scroll to position [0, 0]
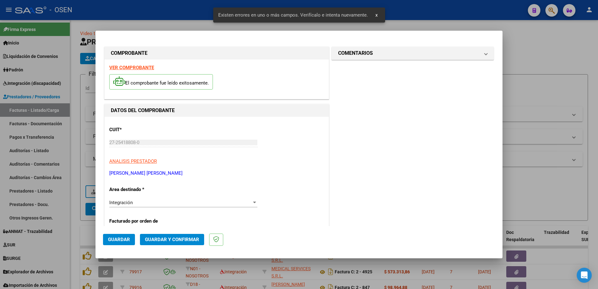
click at [129, 65] on strong "VER COMPROBANTE" at bounding box center [131, 68] width 45 height 6
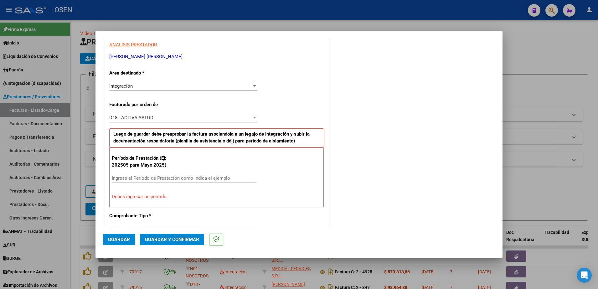
scroll to position [117, 0]
click at [162, 177] on input "Ingrese el Período de Prestación como indica el ejemplo" at bounding box center [184, 177] width 145 height 6
type input "202508"
click at [125, 240] on span "Guardar" at bounding box center [119, 240] width 22 height 6
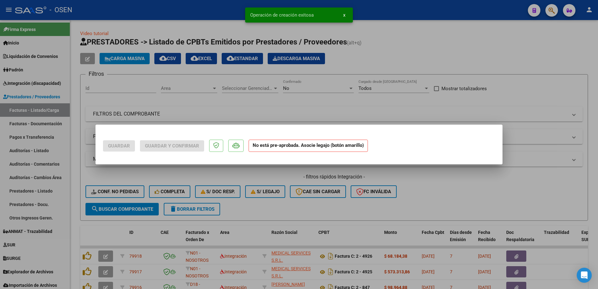
scroll to position [0, 0]
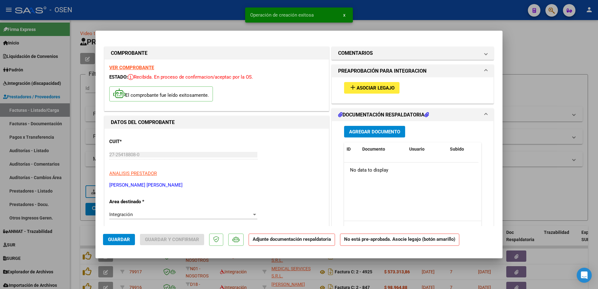
click at [373, 79] on div "add Asociar Legajo" at bounding box center [412, 87] width 146 height 21
click at [373, 87] on span "Asociar Legajo" at bounding box center [375, 88] width 38 height 6
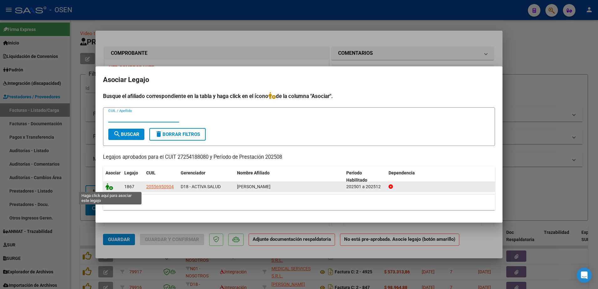
click at [112, 189] on icon at bounding box center [109, 186] width 8 height 7
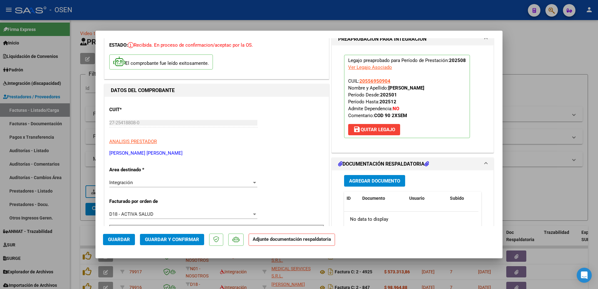
scroll to position [78, 0]
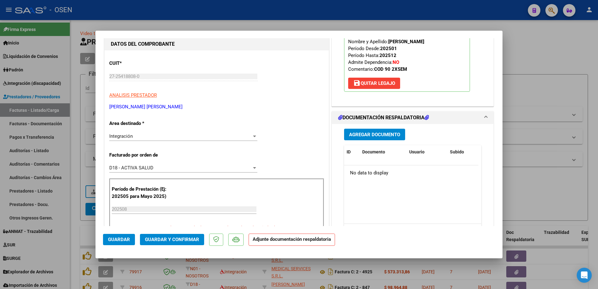
click at [378, 138] on button "Agregar Documento" at bounding box center [374, 135] width 61 height 12
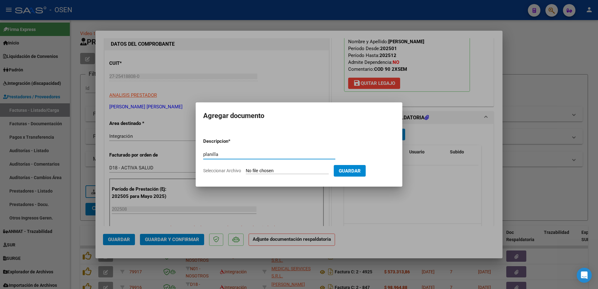
type input "planilla"
click at [246, 168] on input "Seleccionar Archivo" at bounding box center [287, 171] width 83 height 6
type input "C:\fakepath\Asistencia Tobias agosto 2025.jpg"
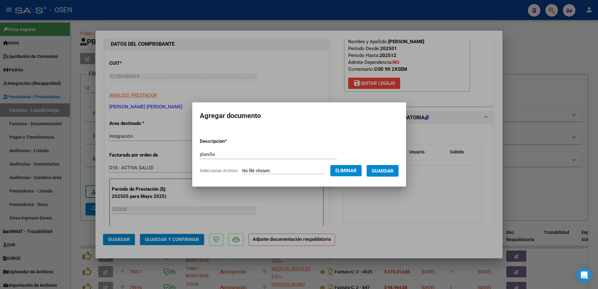
click at [381, 172] on span "Guardar" at bounding box center [382, 171] width 22 height 6
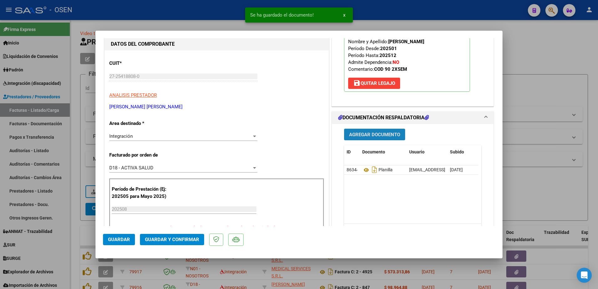
click at [357, 133] on span "Agregar Documento" at bounding box center [374, 135] width 51 height 6
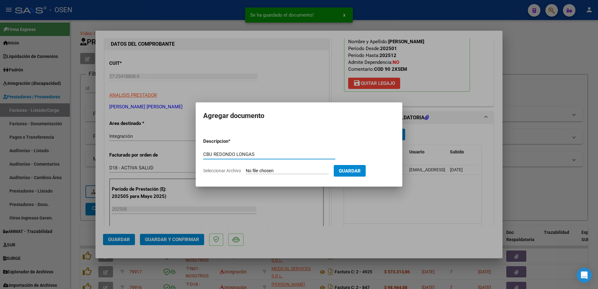
drag, startPoint x: 262, startPoint y: 153, endPoint x: 156, endPoint y: 168, distance: 106.8
click at [156, 168] on div "COMPROBANTE VER COMPROBANTE ESTADO: Recibida. En proceso de confirmacion/acepta…" at bounding box center [299, 144] width 598 height 289
type input "CBU"
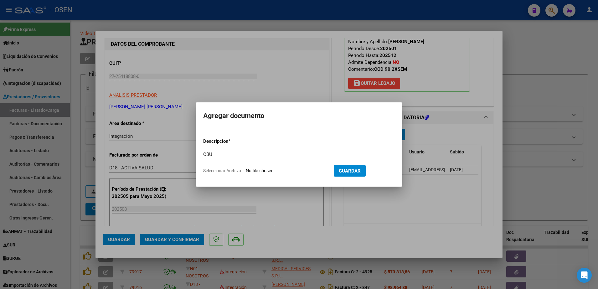
click at [246, 168] on input "Seleccionar Archivo" at bounding box center [287, 171] width 83 height 6
type input "C:\fakepath\Documento sin título.pdf"
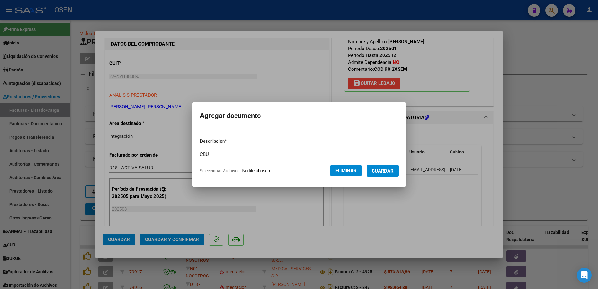
click at [382, 176] on button "Guardar" at bounding box center [382, 171] width 32 height 12
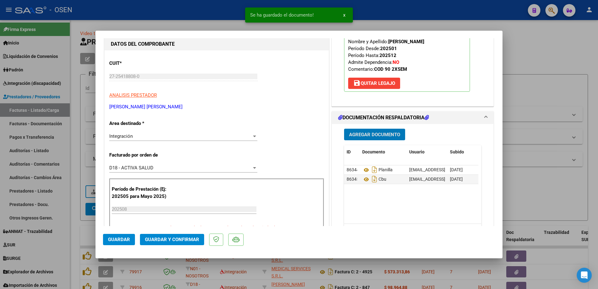
click at [123, 238] on span "Guardar" at bounding box center [119, 240] width 22 height 6
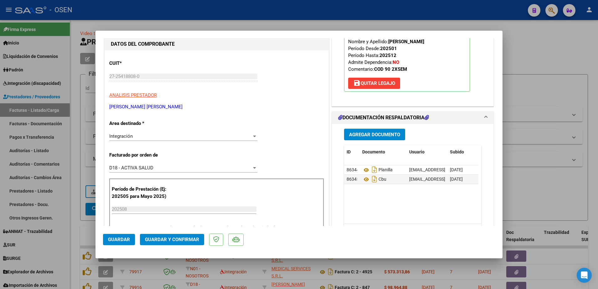
click at [125, 240] on span "Guardar" at bounding box center [119, 240] width 22 height 6
click at [121, 241] on span "Guardar" at bounding box center [119, 240] width 22 height 6
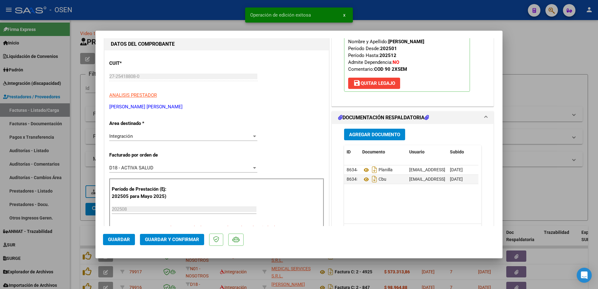
click at [75, 219] on div at bounding box center [299, 144] width 598 height 289
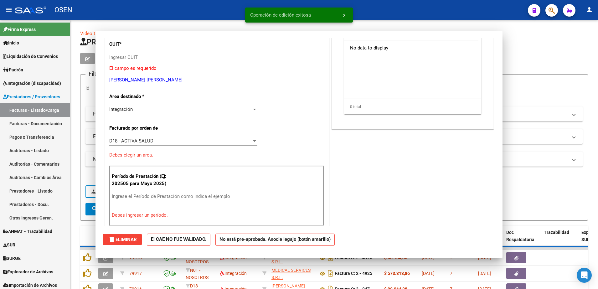
scroll to position [0, 0]
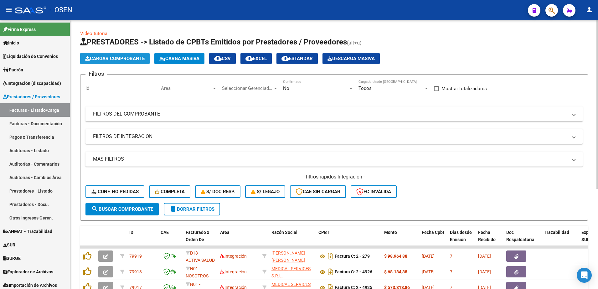
click at [125, 59] on span "Cargar Comprobante" at bounding box center [114, 59] width 59 height 6
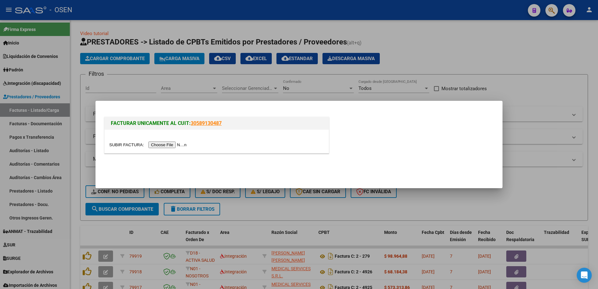
click at [166, 148] on div at bounding box center [216, 144] width 215 height 7
click at [166, 146] on input "file" at bounding box center [148, 144] width 79 height 7
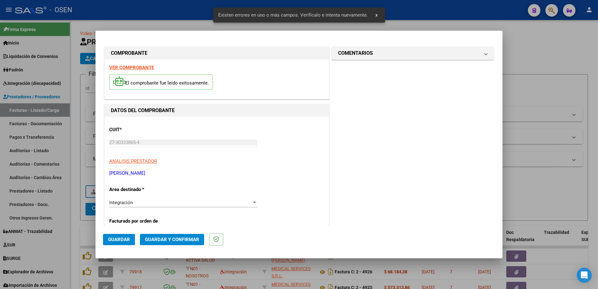
click at [140, 68] on strong "VER COMPROBANTE" at bounding box center [131, 68] width 45 height 6
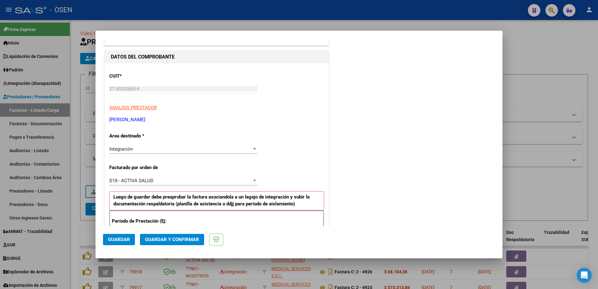
scroll to position [78, 0]
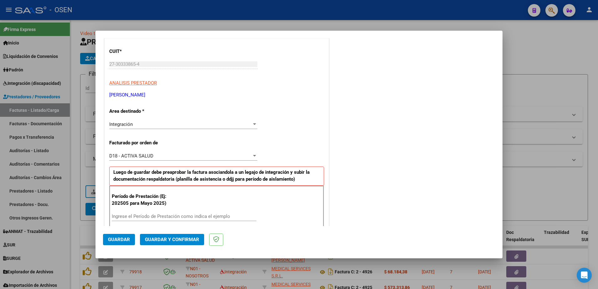
click at [140, 213] on div "Ingrese el Período de Prestación como indica el ejemplo" at bounding box center [184, 216] width 145 height 9
click at [141, 213] on div "Ingrese el Período de Prestación como indica el ejemplo" at bounding box center [184, 216] width 145 height 9
type input "202508"
click at [125, 239] on span "Guardar" at bounding box center [119, 240] width 22 height 6
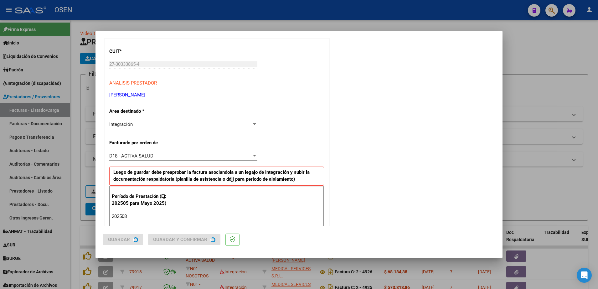
scroll to position [0, 0]
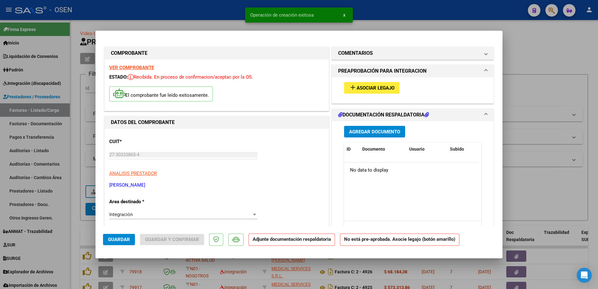
click at [380, 86] on span "Asociar Legajo" at bounding box center [375, 88] width 38 height 6
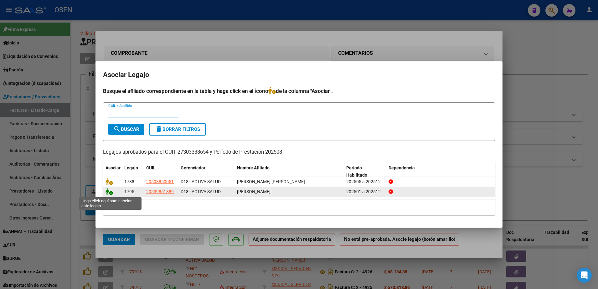
click at [109, 192] on icon at bounding box center [109, 191] width 8 height 7
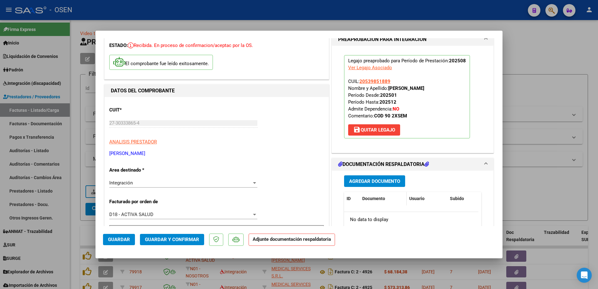
scroll to position [39, 0]
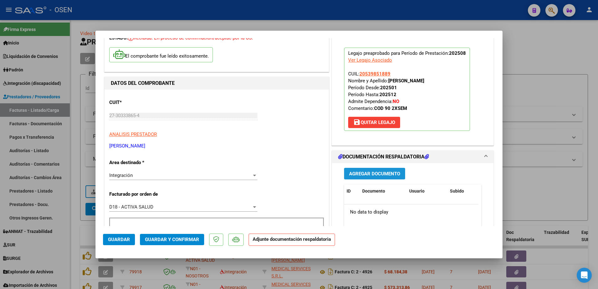
click at [376, 171] on span "Agregar Documento" at bounding box center [374, 174] width 51 height 6
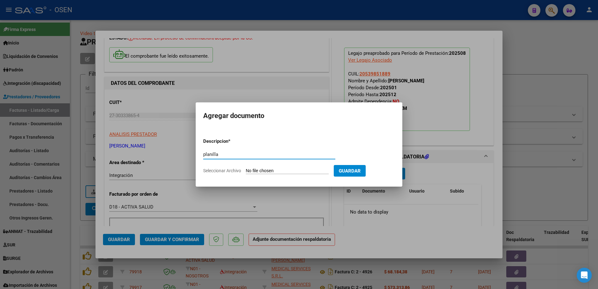
type input "planilla"
click at [246, 168] on input "Seleccionar Archivo" at bounding box center [287, 171] width 83 height 6
type input "C:\fakepath\asistencia tobias agosto.pdf"
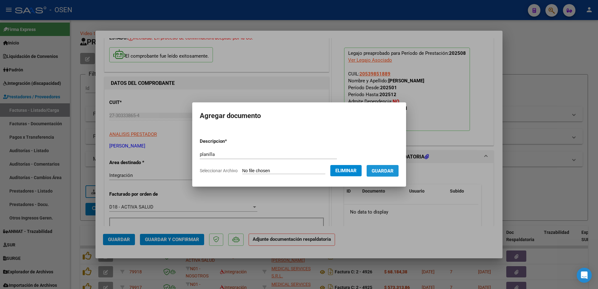
click at [385, 171] on span "Guardar" at bounding box center [382, 171] width 22 height 6
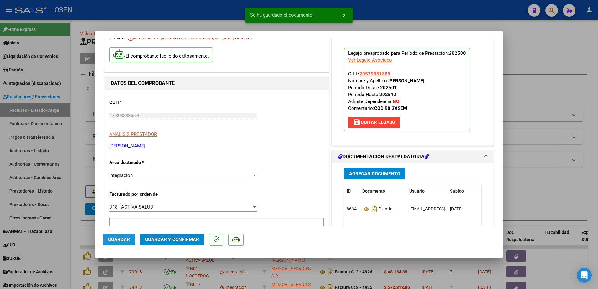
click at [126, 238] on span "Guardar" at bounding box center [119, 240] width 22 height 6
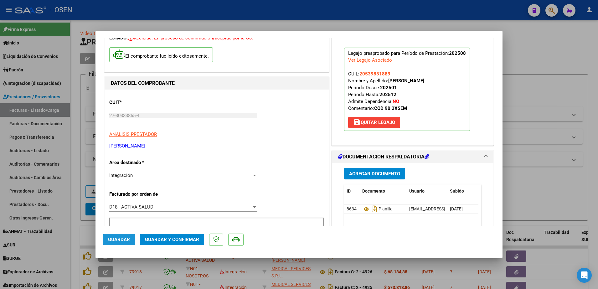
click at [130, 240] on button "Guardar" at bounding box center [119, 239] width 32 height 11
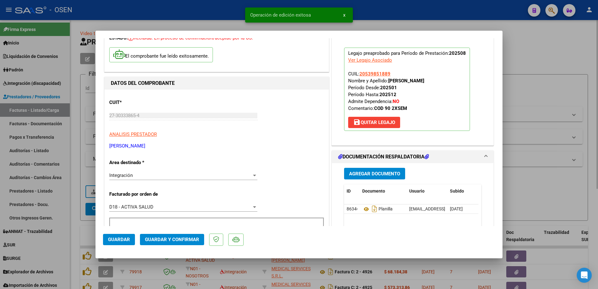
click at [74, 238] on div at bounding box center [299, 144] width 598 height 289
type input "$ 0,00"
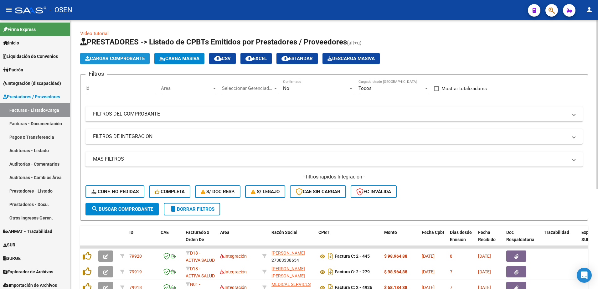
click at [125, 59] on span "Cargar Comprobante" at bounding box center [114, 59] width 59 height 6
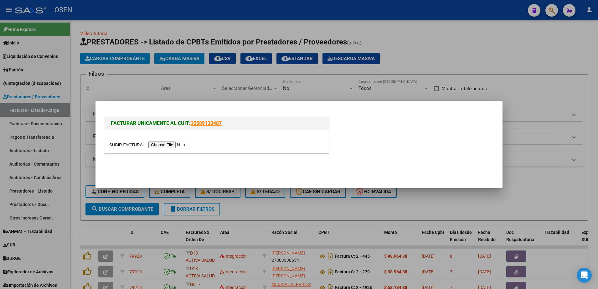
click at [167, 145] on input "file" at bounding box center [148, 144] width 79 height 7
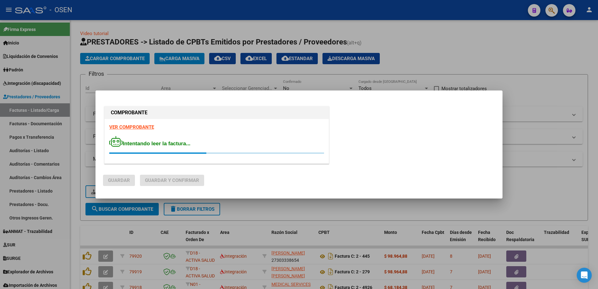
click at [124, 126] on strong "VER COMPROBANTE" at bounding box center [131, 127] width 45 height 6
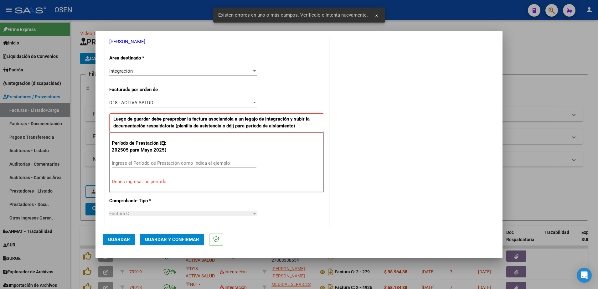
scroll to position [144, 0]
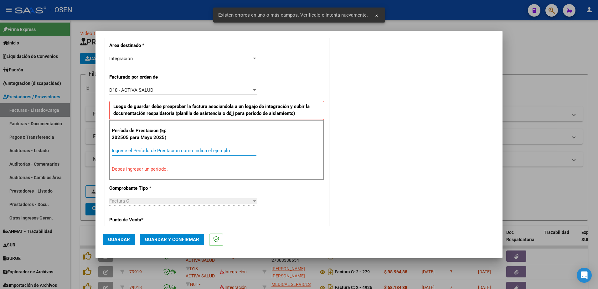
click at [158, 148] on input "Ingrese el Período de Prestación como indica el ejemplo" at bounding box center [184, 151] width 145 height 6
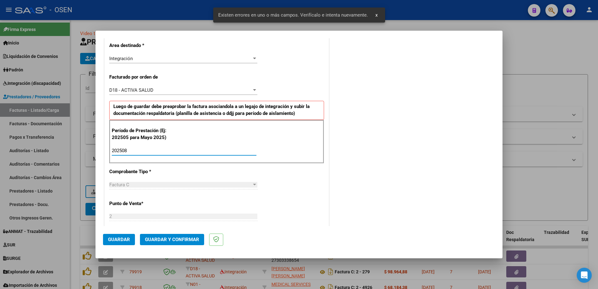
type input "202508"
click at [119, 239] on span "Guardar" at bounding box center [119, 240] width 22 height 6
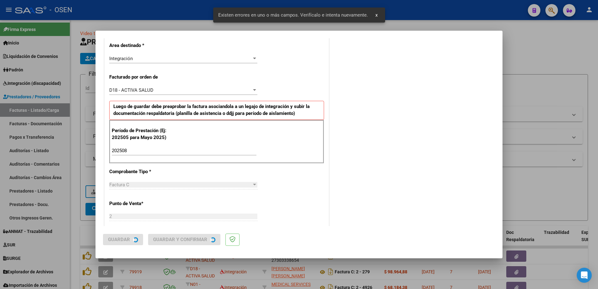
scroll to position [0, 0]
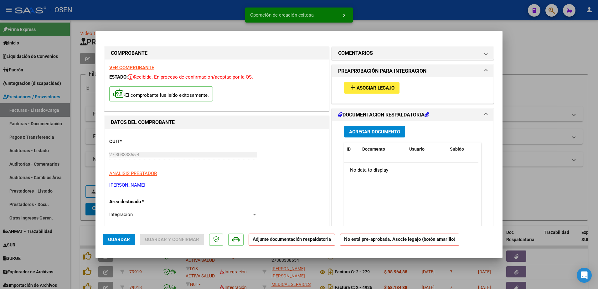
click at [383, 82] on button "add Asociar Legajo" at bounding box center [371, 88] width 55 height 12
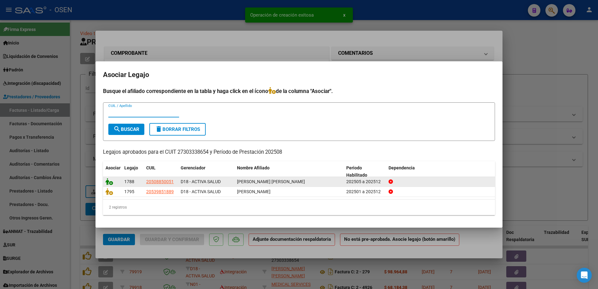
click at [107, 184] on icon at bounding box center [109, 181] width 8 height 7
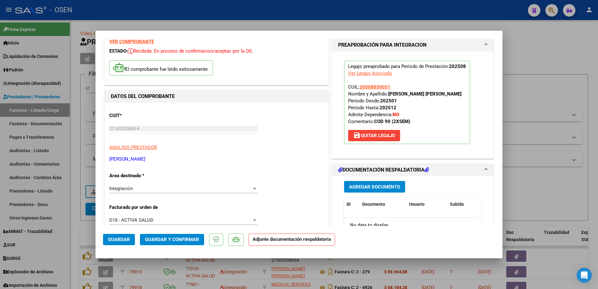
scroll to position [39, 0]
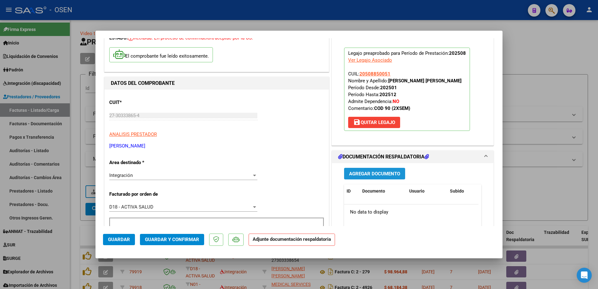
click at [382, 173] on span "Agregar Documento" at bounding box center [374, 174] width 51 height 6
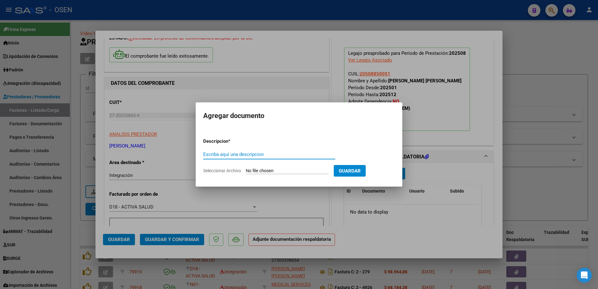
click at [243, 152] on input "Escriba aquí una descripcion" at bounding box center [269, 154] width 132 height 6
type input "planilla"
click at [246, 168] on input "Seleccionar Archivo" at bounding box center [287, 171] width 83 height 6
type input "C:\fakepath\Image to PDF 20250831 18.29.51.pdf"
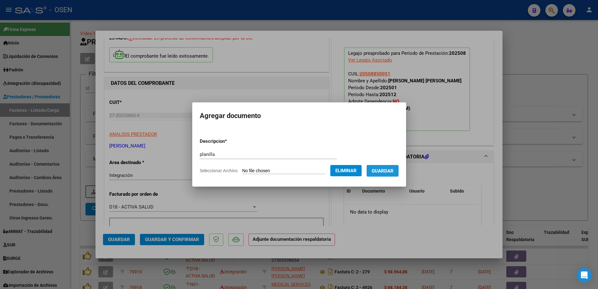
click at [376, 172] on span "Guardar" at bounding box center [382, 171] width 22 height 6
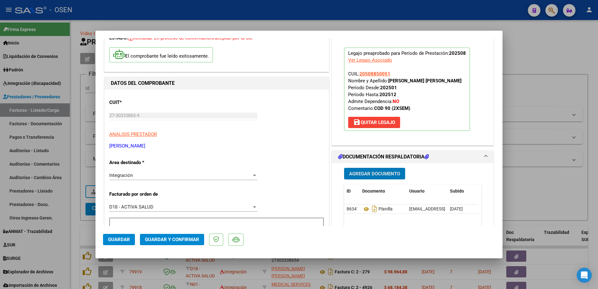
click at [124, 240] on span "Guardar" at bounding box center [119, 240] width 22 height 6
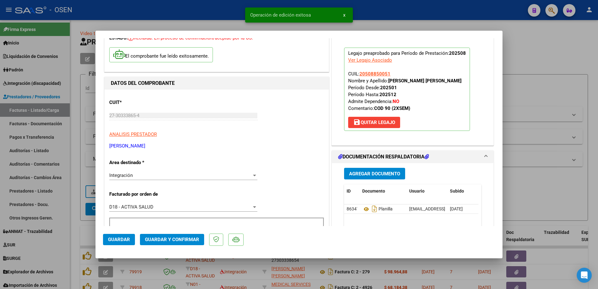
click at [78, 221] on div at bounding box center [299, 144] width 598 height 289
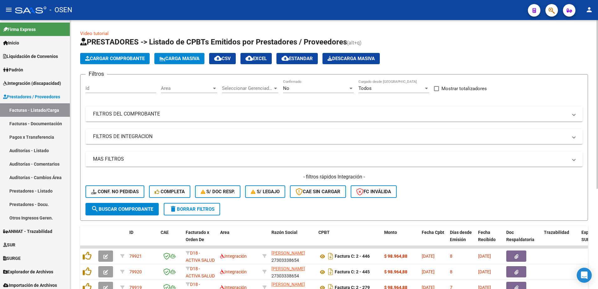
click at [124, 59] on span "Cargar Comprobante" at bounding box center [114, 59] width 59 height 6
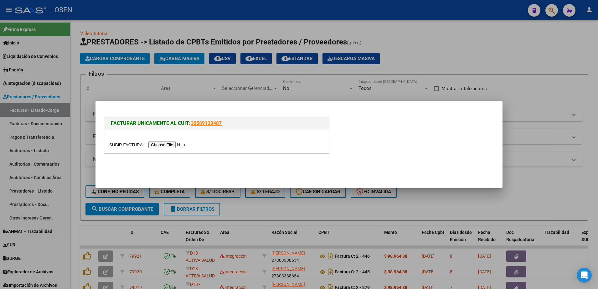
click at [173, 147] on input "file" at bounding box center [148, 144] width 79 height 7
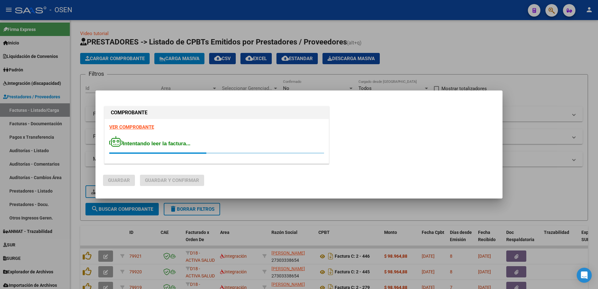
click at [137, 126] on strong "VER COMPROBANTE" at bounding box center [131, 127] width 45 height 6
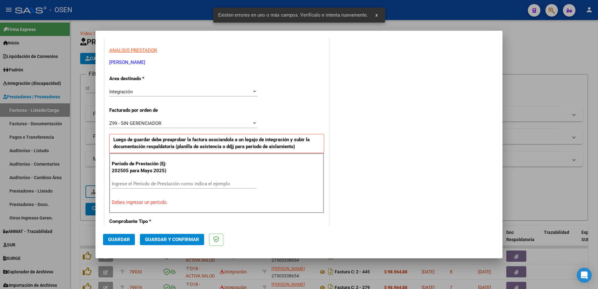
scroll to position [156, 0]
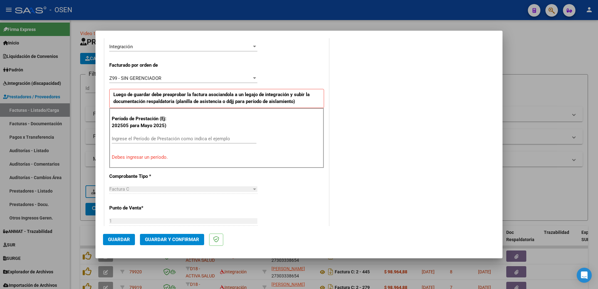
click at [139, 136] on input "Ingrese el Período de Prestación como indica el ejemplo" at bounding box center [184, 139] width 145 height 6
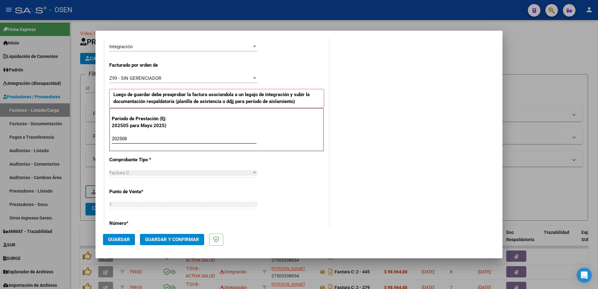
type input "202508"
click at [119, 243] on button "Guardar" at bounding box center [119, 239] width 32 height 11
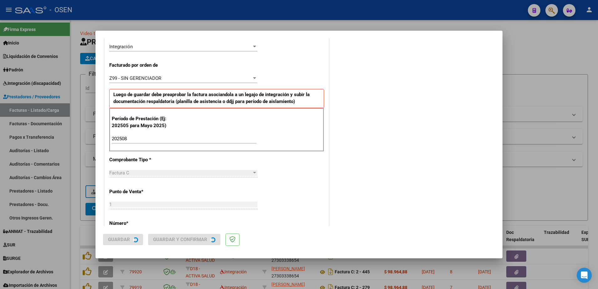
scroll to position [0, 0]
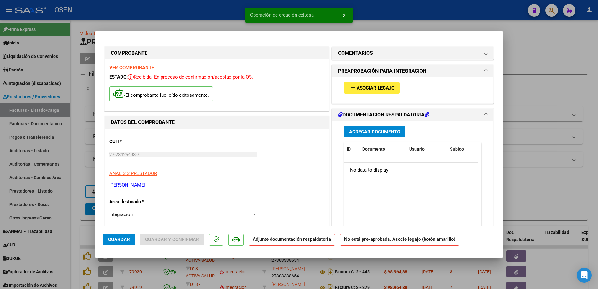
click at [365, 89] on span "Asociar Legajo" at bounding box center [375, 88] width 38 height 6
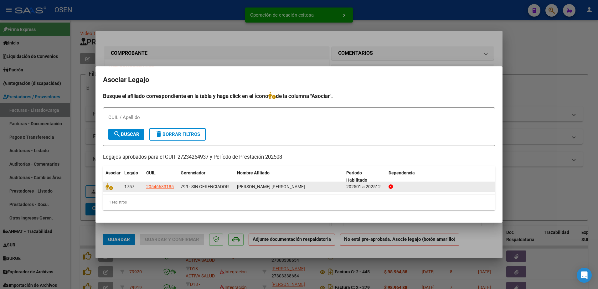
click at [115, 186] on div at bounding box center [112, 186] width 14 height 7
click at [107, 188] on icon at bounding box center [109, 186] width 8 height 7
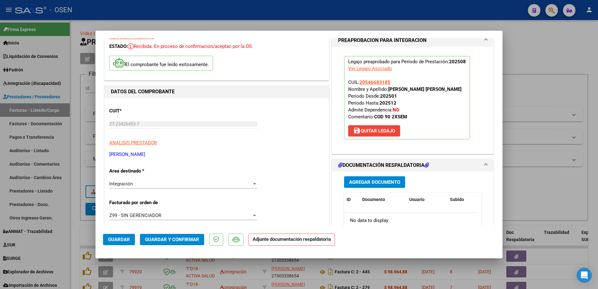
scroll to position [39, 0]
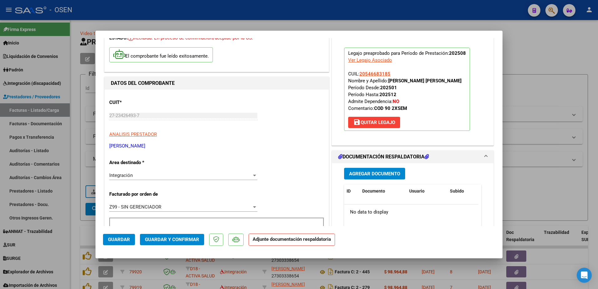
click at [384, 177] on button "Agregar Documento" at bounding box center [374, 174] width 61 height 12
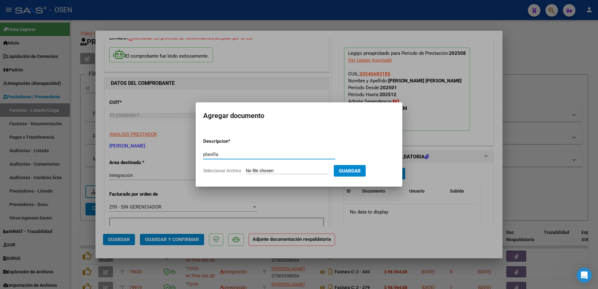
type input "planilla"
click at [246, 168] on input "Seleccionar Archivo" at bounding box center [287, 171] width 83 height 6
type input "C:\fakepath\Asistencia TO 08-2025 - Bulacio Acevedo Nehemias.pdf"
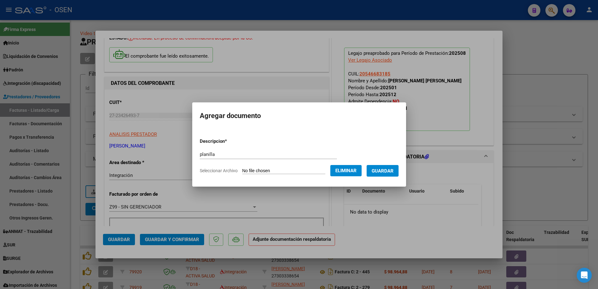
click at [383, 171] on span "Guardar" at bounding box center [382, 171] width 22 height 6
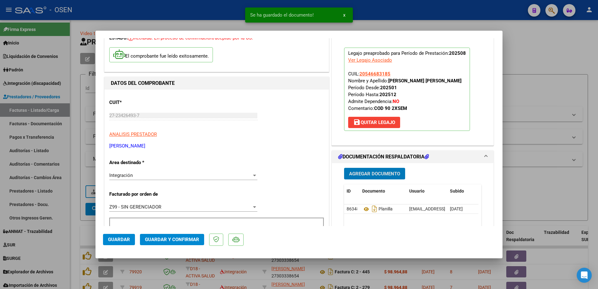
click at [119, 240] on span "Guardar" at bounding box center [119, 240] width 22 height 6
click at [73, 237] on div at bounding box center [299, 144] width 598 height 289
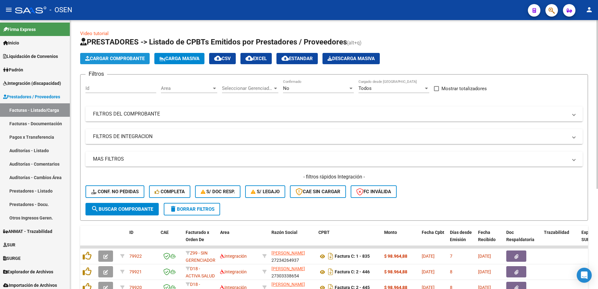
click at [118, 64] on button "Cargar Comprobante" at bounding box center [114, 58] width 69 height 11
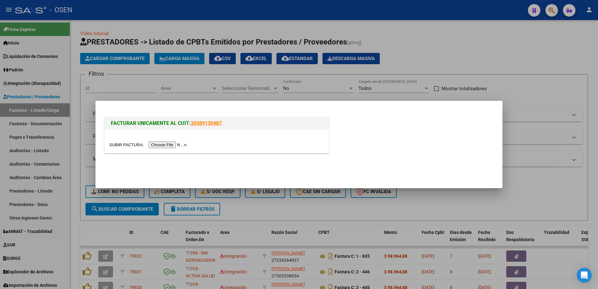
click at [162, 145] on input "file" at bounding box center [148, 144] width 79 height 7
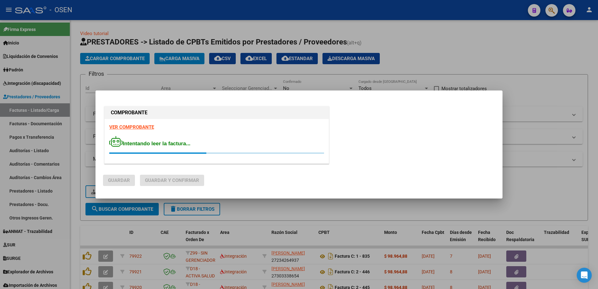
drag, startPoint x: 127, startPoint y: 125, endPoint x: 123, endPoint y: 125, distance: 4.4
click at [123, 125] on strong "VER COMPROBANTE" at bounding box center [131, 127] width 45 height 6
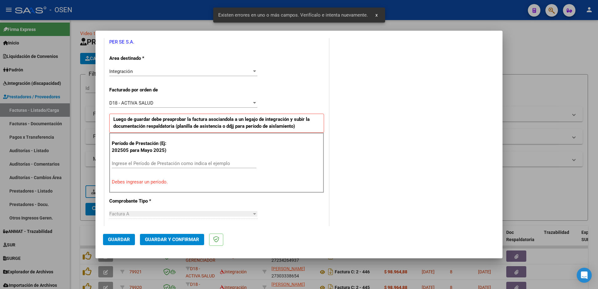
scroll to position [144, 0]
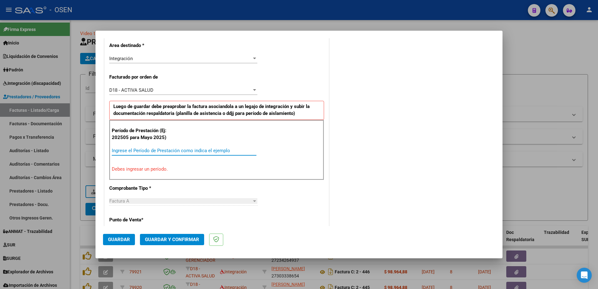
click at [140, 149] on input "Ingrese el Período de Prestación como indica el ejemplo" at bounding box center [184, 151] width 145 height 6
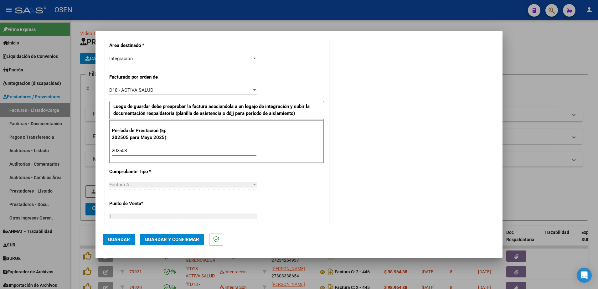
type input "202508"
click at [119, 238] on span "Guardar" at bounding box center [119, 240] width 22 height 6
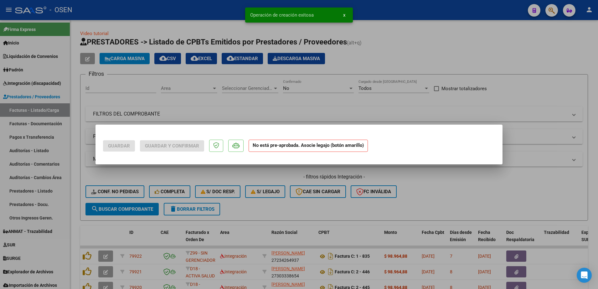
scroll to position [0, 0]
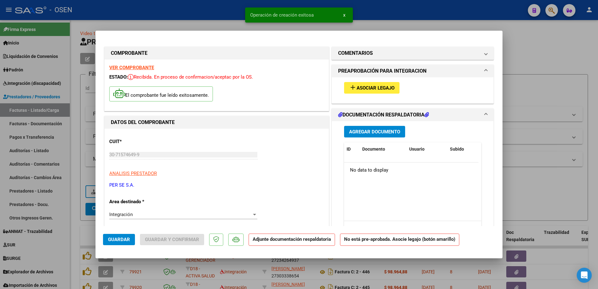
click at [386, 85] on span "add Asociar Legajo" at bounding box center [371, 88] width 45 height 6
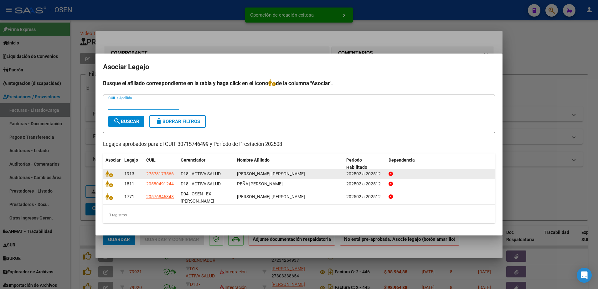
click at [105, 178] on datatable-body-cell at bounding box center [112, 174] width 19 height 10
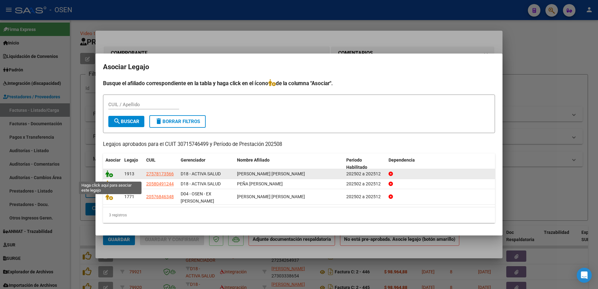
click at [110, 177] on icon at bounding box center [109, 173] width 8 height 7
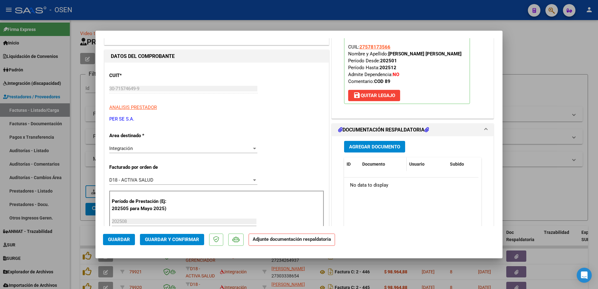
scroll to position [78, 0]
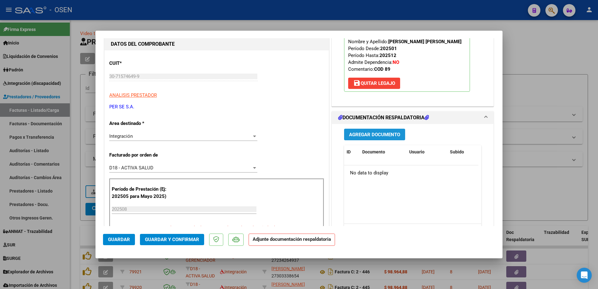
click at [380, 136] on span "Agregar Documento" at bounding box center [374, 135] width 51 height 6
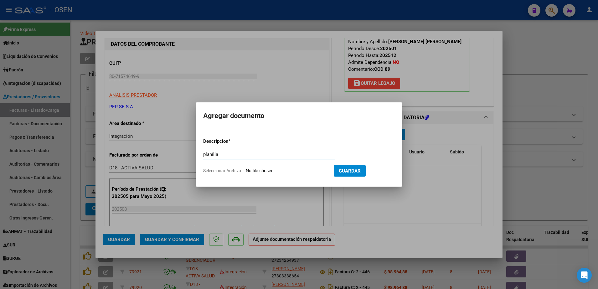
type input "planilla"
click at [246, 168] on input "Seleccionar Archivo" at bounding box center [287, 171] width 83 height 6
type input "C:\fakepath\BUSTAMANTE OLIVIA 082025.pdf"
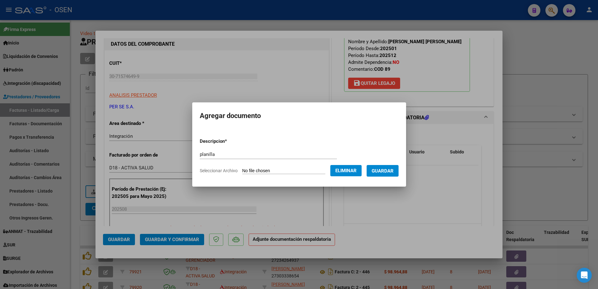
click at [384, 170] on span "Guardar" at bounding box center [382, 171] width 22 height 6
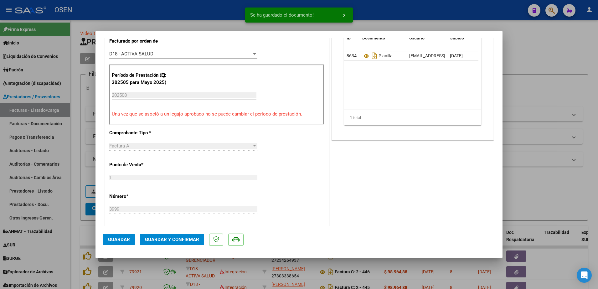
scroll to position [196, 0]
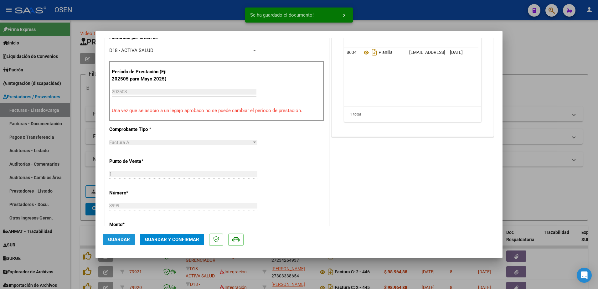
click at [125, 242] on button "Guardar" at bounding box center [119, 239] width 32 height 11
click at [71, 243] on div at bounding box center [299, 144] width 598 height 289
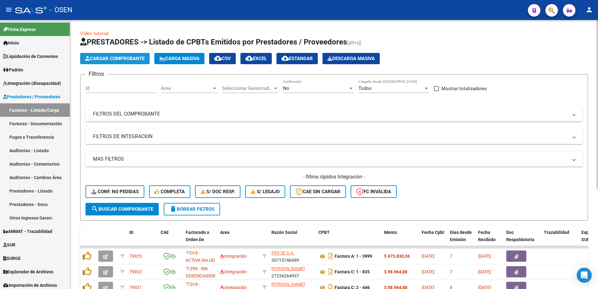
click at [116, 56] on span "Cargar Comprobante" at bounding box center [114, 59] width 59 height 6
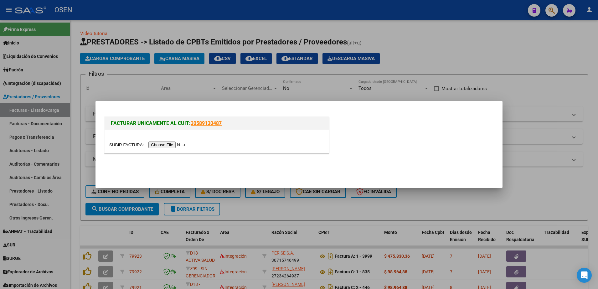
click at [166, 139] on div at bounding box center [217, 141] width 224 height 23
click at [170, 145] on input "file" at bounding box center [148, 144] width 79 height 7
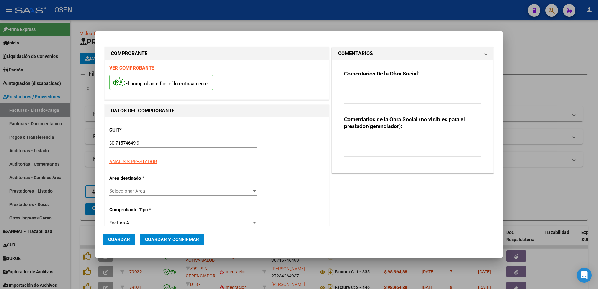
click at [140, 128] on p "CUIT *" at bounding box center [141, 129] width 64 height 7
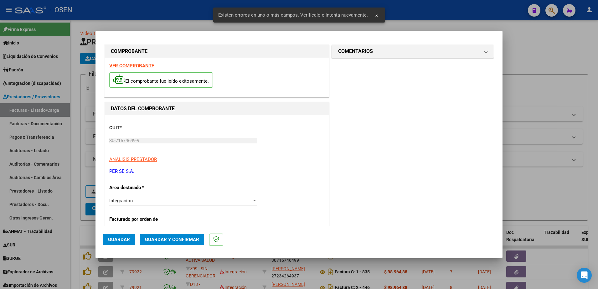
scroll to position [0, 0]
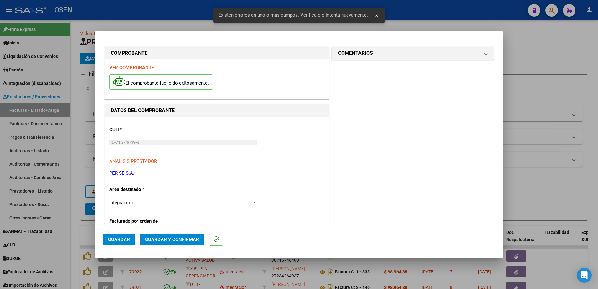
click at [146, 71] on div "El comprobante fue leído exitosamente." at bounding box center [216, 82] width 215 height 23
click at [144, 67] on strong "VER COMPROBANTE" at bounding box center [131, 68] width 45 height 6
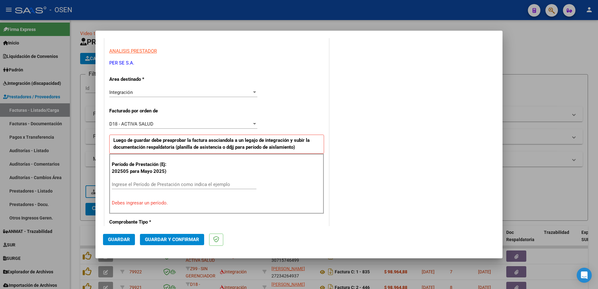
scroll to position [117, 0]
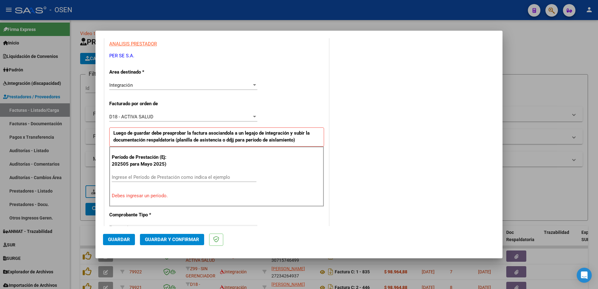
click at [132, 176] on input "Ingrese el Período de Prestación como indica el ejemplo" at bounding box center [184, 177] width 145 height 6
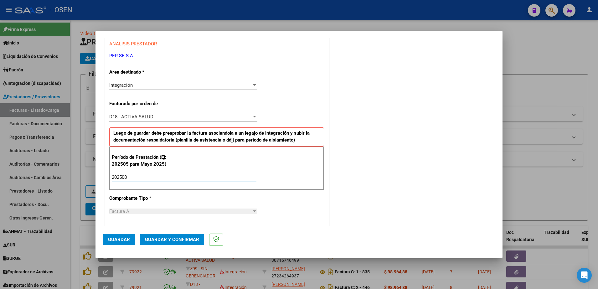
type input "202508"
click at [120, 241] on span "Guardar" at bounding box center [119, 240] width 22 height 6
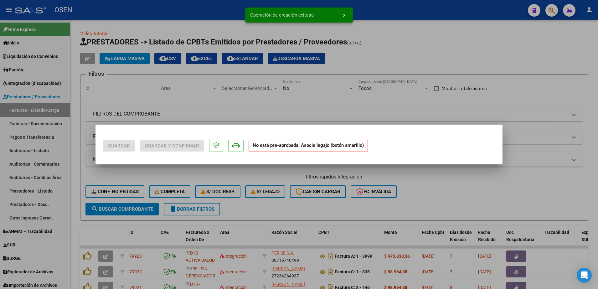
scroll to position [0, 0]
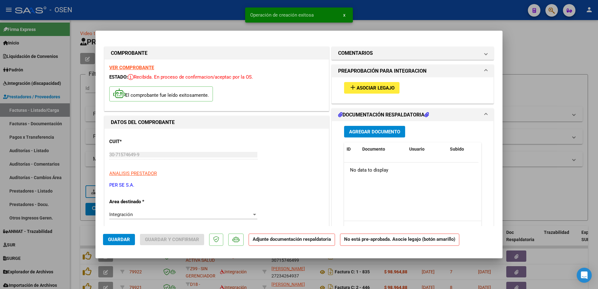
click at [378, 88] on span "Asociar Legajo" at bounding box center [375, 88] width 38 height 6
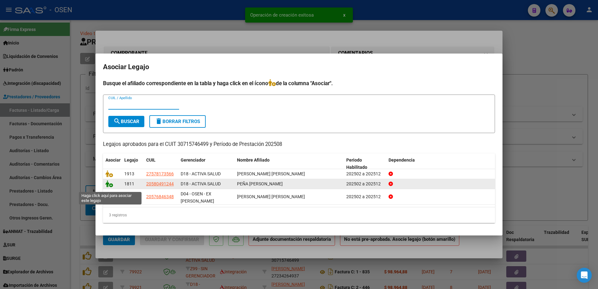
click at [107, 185] on icon at bounding box center [109, 183] width 8 height 7
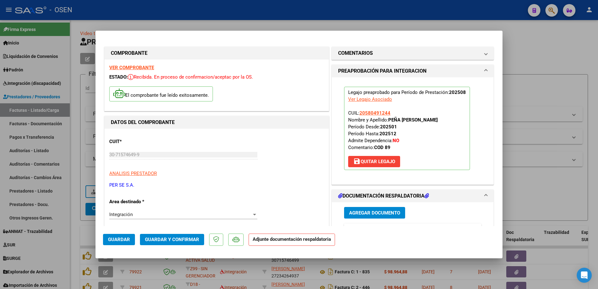
click at [376, 209] on button "Agregar Documento" at bounding box center [374, 213] width 61 height 12
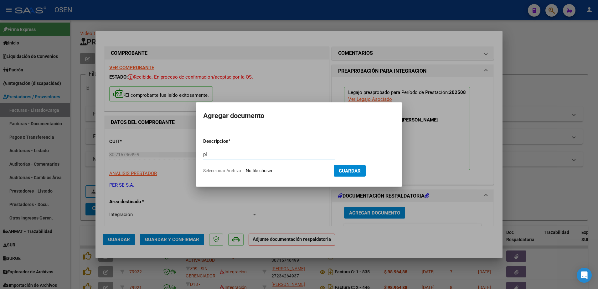
type input "PLANILLA"
click at [268, 171] on input "Seleccionar Archivo" at bounding box center [287, 171] width 83 height 6
type input "C:\fakepath\30715746499_001_00001_00004000.pdf"
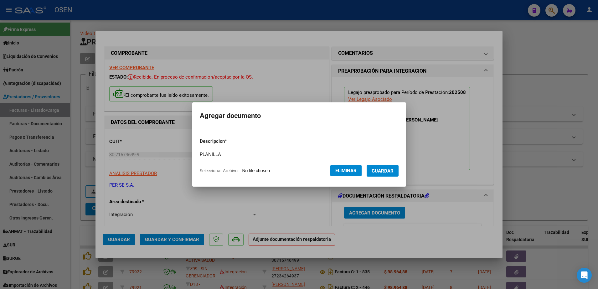
click at [392, 170] on span "Guardar" at bounding box center [382, 171] width 22 height 6
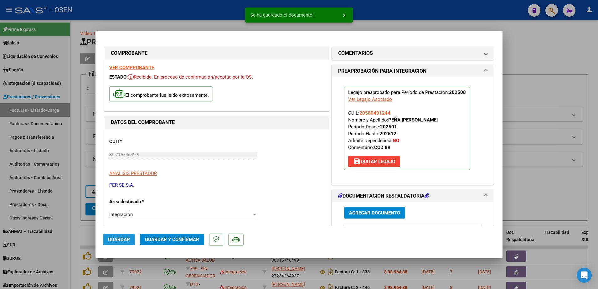
click at [131, 237] on button "Guardar" at bounding box center [119, 239] width 32 height 11
click at [72, 237] on div at bounding box center [299, 144] width 598 height 289
type input "$ 0,00"
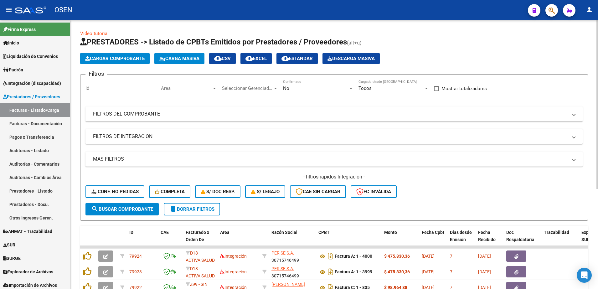
click at [500, 188] on div "- filtros rápidos Integración - Conf. no pedidas Completa S/ Doc Resp. S/ legaj…" at bounding box center [333, 187] width 497 height 29
click at [112, 56] on span "Cargar Comprobante" at bounding box center [114, 59] width 59 height 6
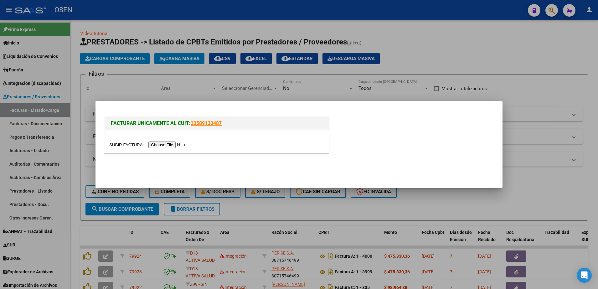
click at [167, 146] on input "file" at bounding box center [148, 144] width 79 height 7
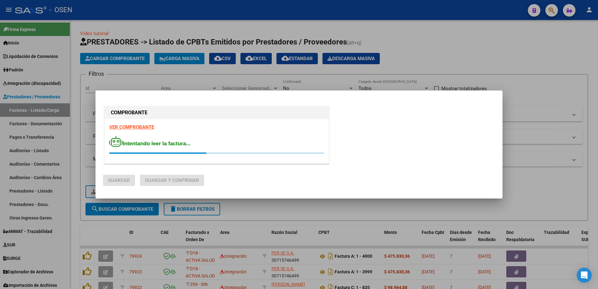
click at [129, 126] on strong "VER COMPROBANTE" at bounding box center [131, 127] width 45 height 6
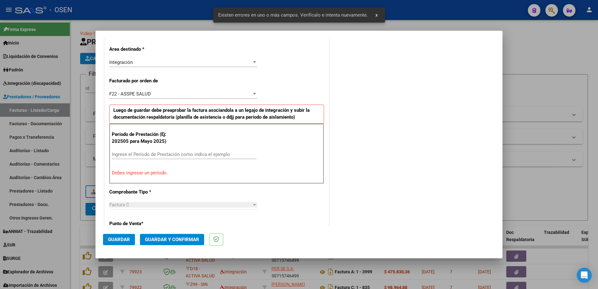
scroll to position [144, 0]
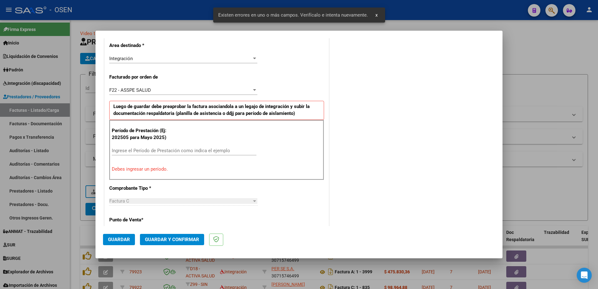
click at [171, 151] on input "Ingrese el Período de Prestación como indica el ejemplo" at bounding box center [184, 151] width 145 height 6
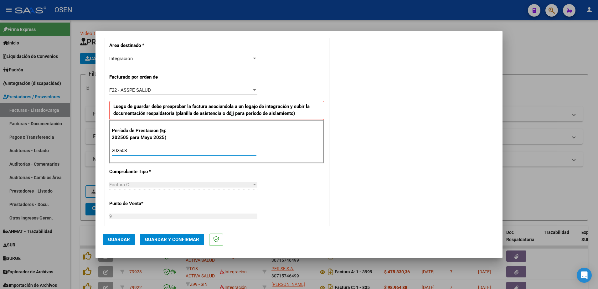
type input "202508"
click at [119, 237] on span "Guardar" at bounding box center [119, 240] width 22 height 6
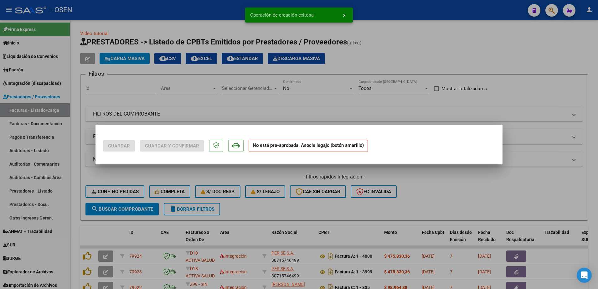
scroll to position [0, 0]
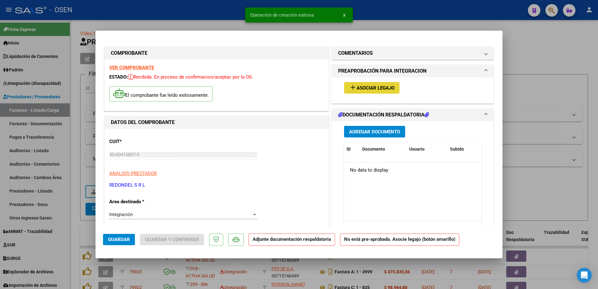
click at [365, 89] on span "Asociar Legajo" at bounding box center [375, 88] width 38 height 6
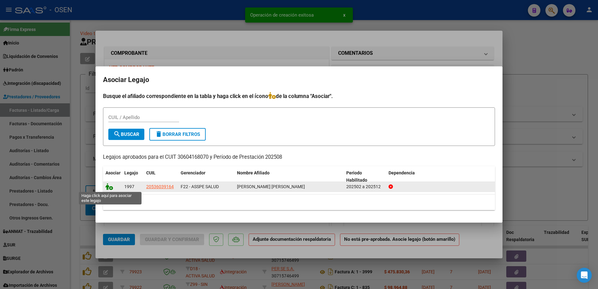
click at [109, 187] on icon at bounding box center [109, 186] width 8 height 7
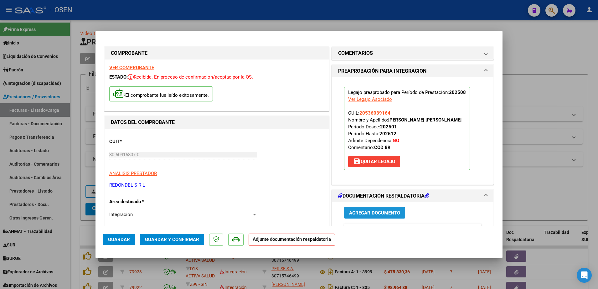
click at [377, 216] on button "Agregar Documento" at bounding box center [374, 213] width 61 height 12
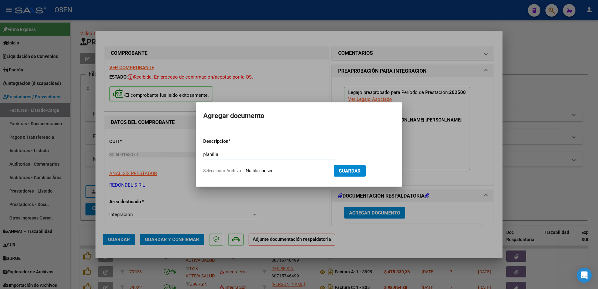
type input "planilla"
click at [246, 168] on input "Seleccionar Archivo" at bounding box center [287, 171] width 83 height 6
type input "C:\fakepath\SOTO NAHUEN DOCUMENTACION AGOSTO 2025.pdf"
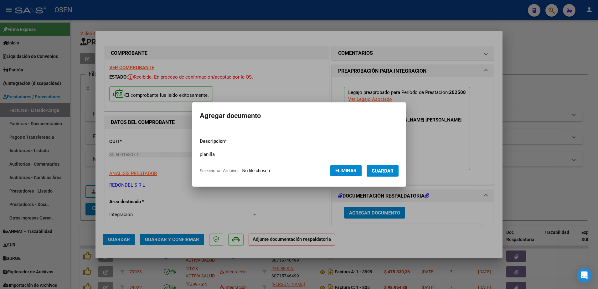
click at [391, 174] on button "Guardar" at bounding box center [382, 171] width 32 height 12
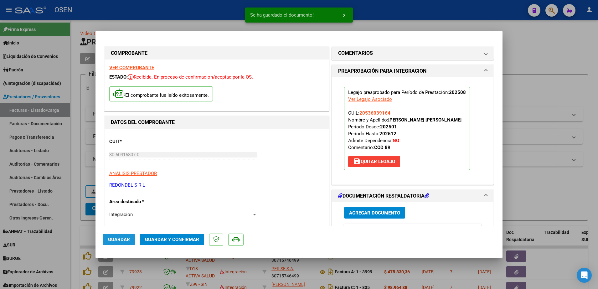
click at [115, 244] on button "Guardar" at bounding box center [119, 239] width 32 height 11
click at [73, 214] on div at bounding box center [299, 144] width 598 height 289
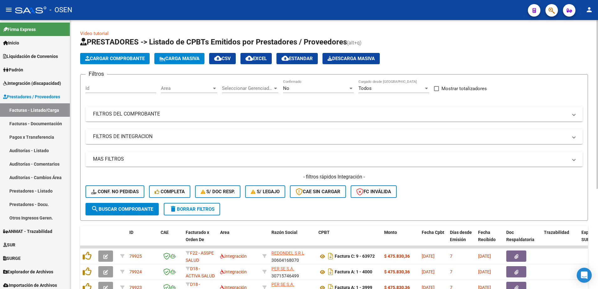
click at [131, 55] on button "Cargar Comprobante" at bounding box center [114, 58] width 69 height 11
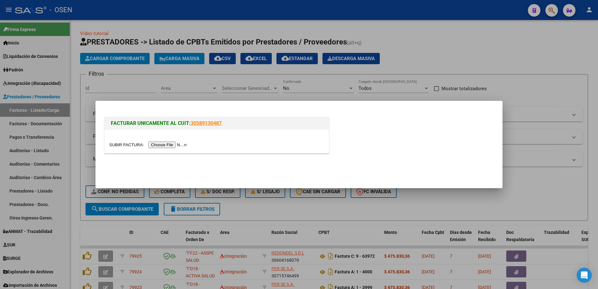
click at [163, 144] on input "file" at bounding box center [148, 144] width 79 height 7
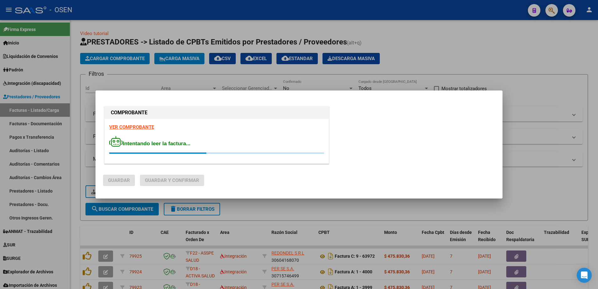
click at [128, 123] on div "VER COMPROBANTE Intentando leer la factura..." at bounding box center [217, 141] width 224 height 44
click at [133, 128] on strong "VER COMPROBANTE" at bounding box center [131, 127] width 45 height 6
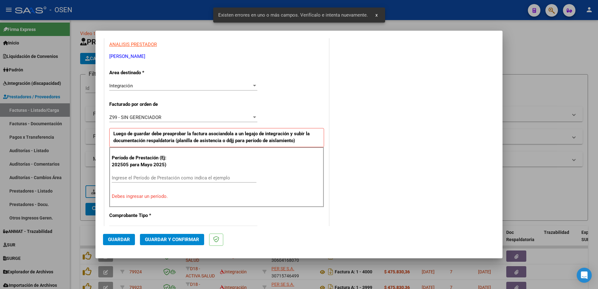
scroll to position [144, 0]
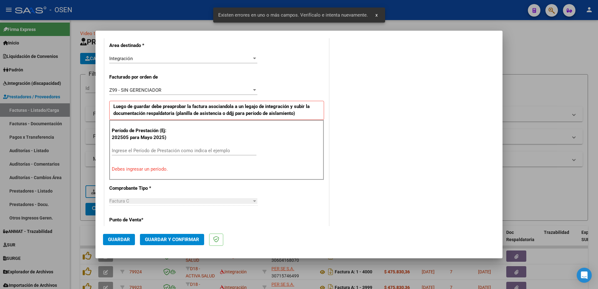
click at [149, 151] on input "Ingrese el Período de Prestación como indica el ejemplo" at bounding box center [184, 151] width 145 height 6
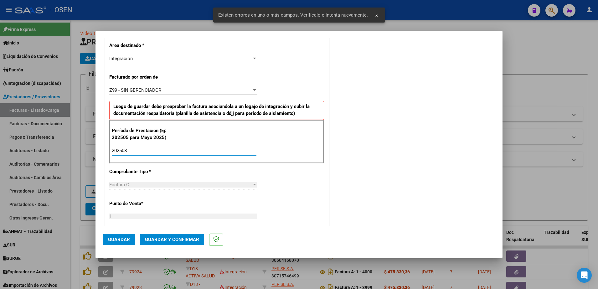
type input "202508"
click at [128, 237] on span "Guardar" at bounding box center [119, 240] width 22 height 6
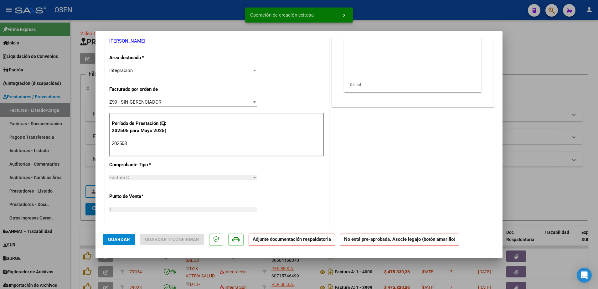
scroll to position [0, 0]
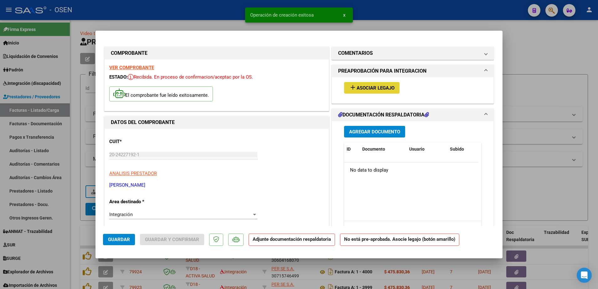
click at [366, 89] on span "Asociar Legajo" at bounding box center [375, 88] width 38 height 6
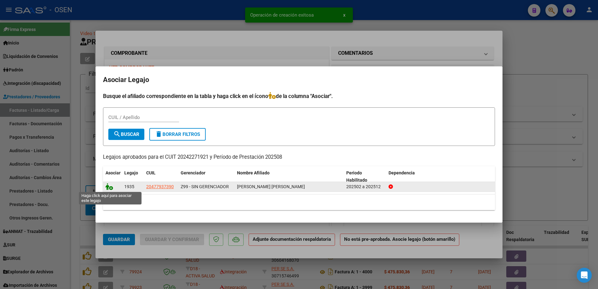
click at [107, 185] on icon at bounding box center [109, 186] width 8 height 7
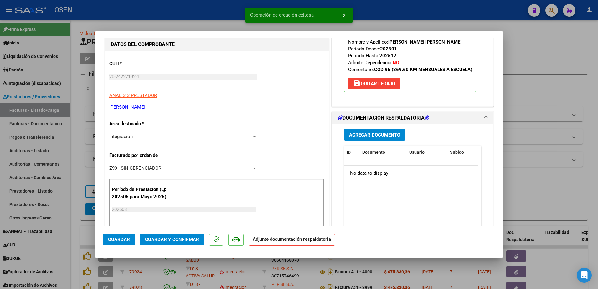
scroll to position [78, 0]
click at [398, 132] on button "Agregar Documento" at bounding box center [374, 135] width 61 height 12
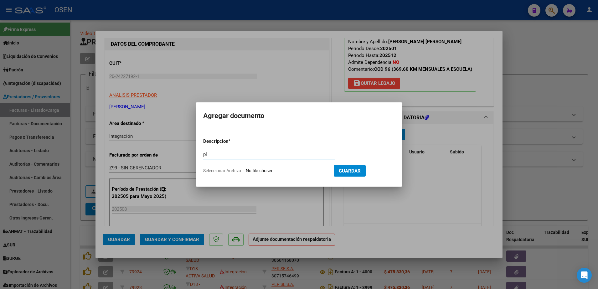
type input "PLANILLA"
click at [246, 168] on input "Seleccionar Archivo" at bounding box center [287, 171] width 83 height 6
type input "C:\fakepath\8-ASISIENCIA 08-2025 Silva Canyaso Nehuen.pdf"
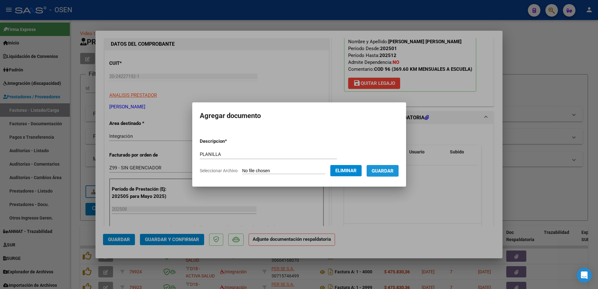
click at [383, 171] on span "Guardar" at bounding box center [382, 171] width 22 height 6
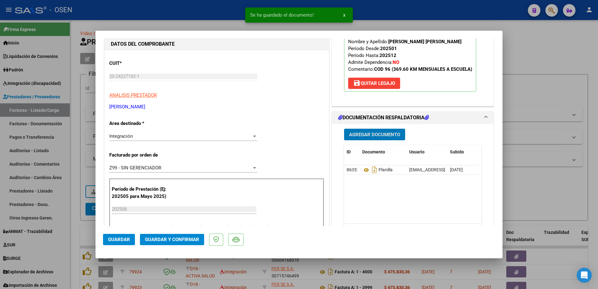
click at [120, 240] on span "Guardar" at bounding box center [119, 240] width 22 height 6
click at [78, 238] on div at bounding box center [299, 144] width 598 height 289
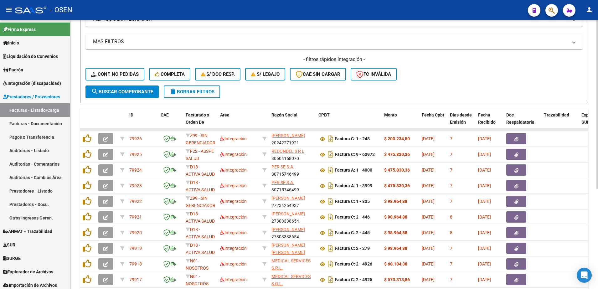
scroll to position [0, 0]
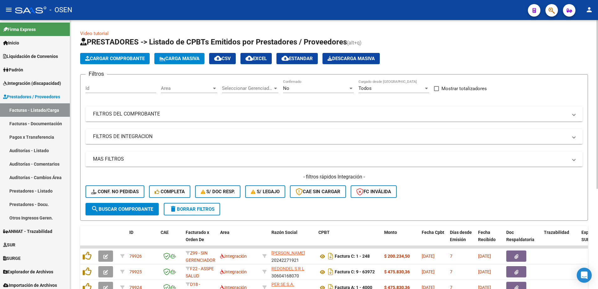
click at [113, 59] on span "Cargar Comprobante" at bounding box center [114, 59] width 59 height 6
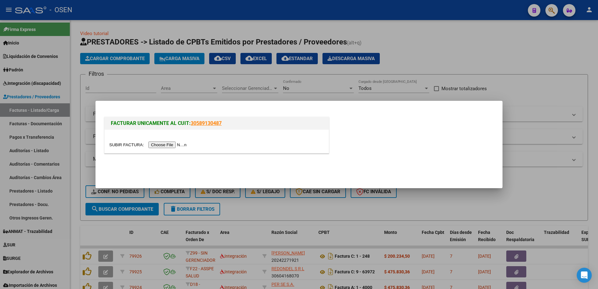
click at [169, 148] on input "file" at bounding box center [148, 144] width 79 height 7
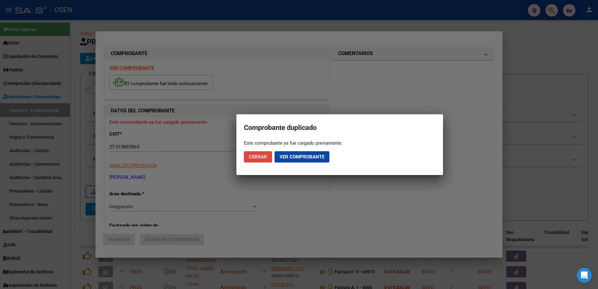
click at [253, 157] on span "Cerrar" at bounding box center [258, 157] width 18 height 6
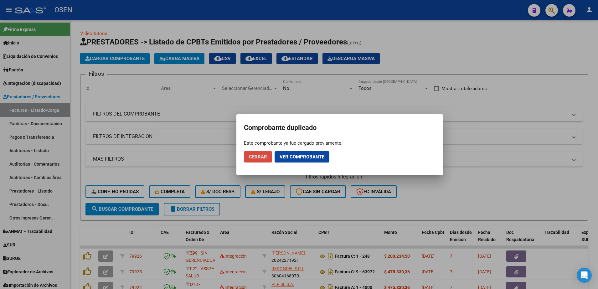
click at [258, 157] on span "Cerrar" at bounding box center [258, 157] width 18 height 6
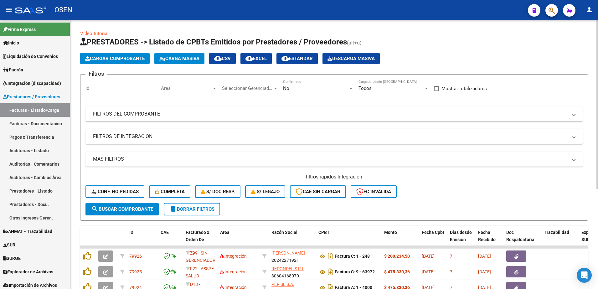
click at [74, 223] on div "Video tutorial PRESTADORES -> Listado de CPBTs Emitidos por Prestadores / Prove…" at bounding box center [334, 231] width 528 height 423
click at [303, 85] on div "No Confirmado" at bounding box center [318, 85] width 71 height 13
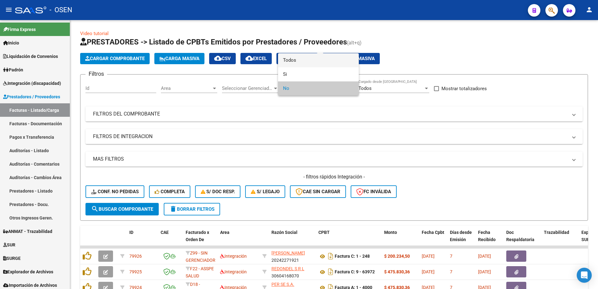
click at [296, 59] on span "Todos" at bounding box center [318, 60] width 71 height 14
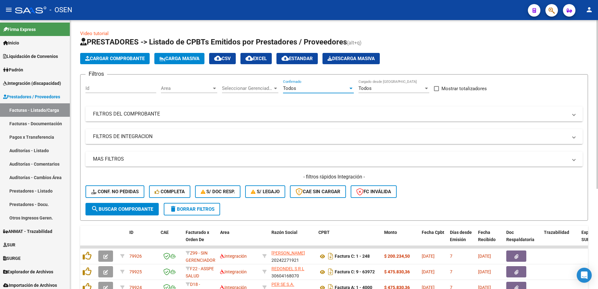
click at [266, 116] on mat-panel-title "FILTROS DEL COMPROBANTE" at bounding box center [330, 113] width 474 height 7
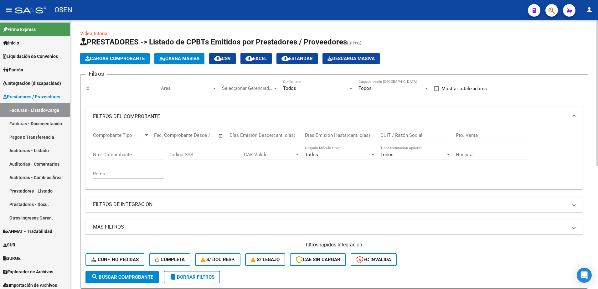
click at [122, 153] on input "Nro. Comprobante" at bounding box center [128, 155] width 71 height 6
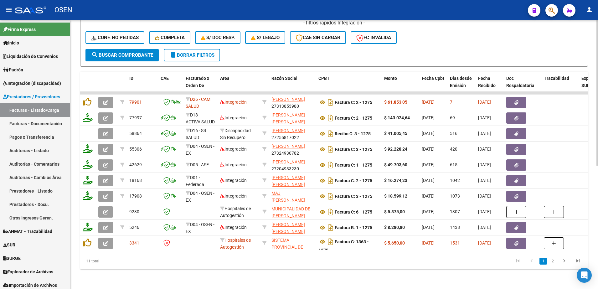
type input "1275"
click at [549, 14] on span "button" at bounding box center [551, 10] width 6 height 13
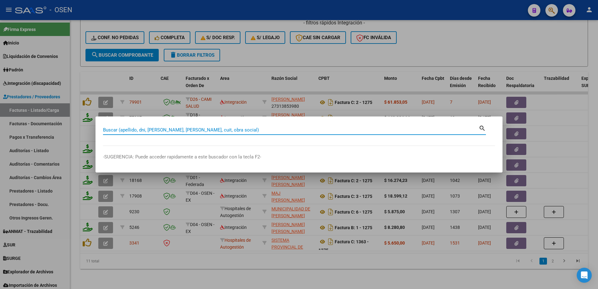
paste input "26.095.926"
click at [110, 130] on input "26.095.926" at bounding box center [291, 130] width 376 height 6
click at [119, 130] on input "26095.926" at bounding box center [291, 130] width 376 height 6
type input "26095926"
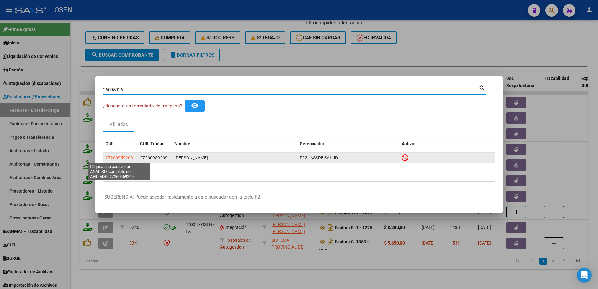
click at [122, 156] on span "27260959269" at bounding box center [119, 157] width 28 height 5
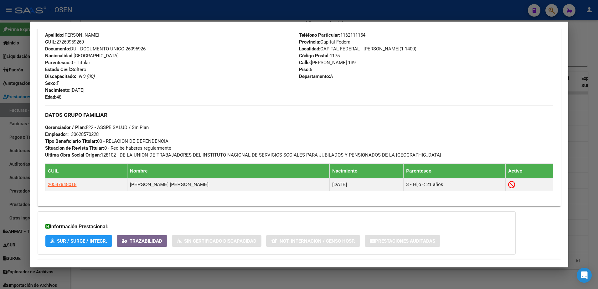
scroll to position [266, 0]
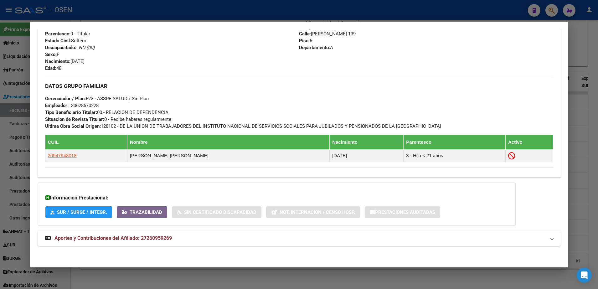
click at [374, 8] on div at bounding box center [299, 144] width 598 height 289
